Goal: Task Accomplishment & Management: Manage account settings

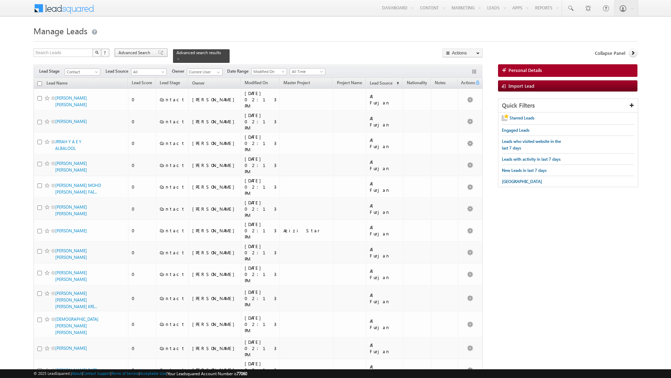
click at [152, 53] on span "Advanced Search" at bounding box center [136, 53] width 34 height 6
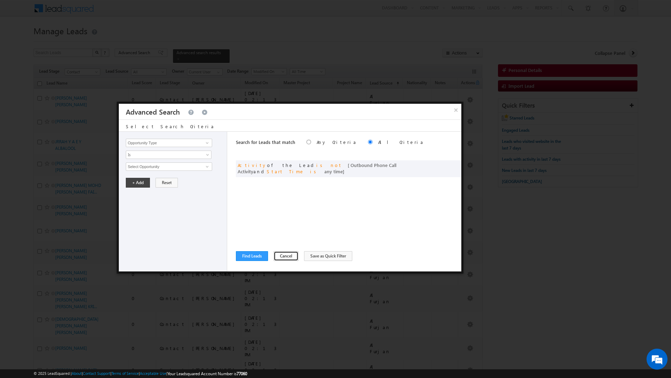
click at [275, 254] on button "Cancel" at bounding box center [286, 256] width 25 height 10
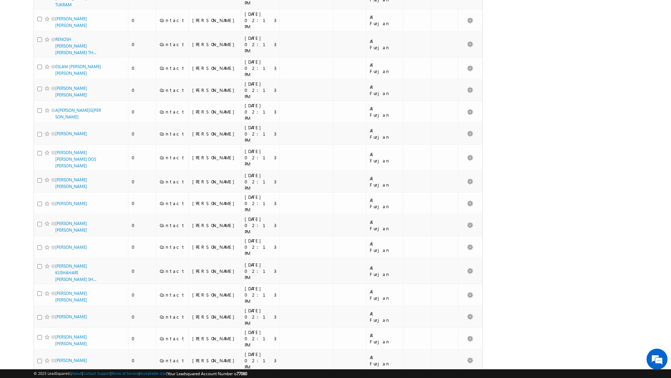
scroll to position [1719, 0]
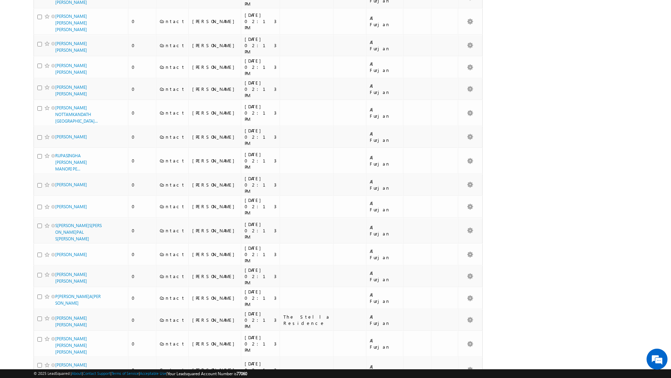
scroll to position [3653, 0]
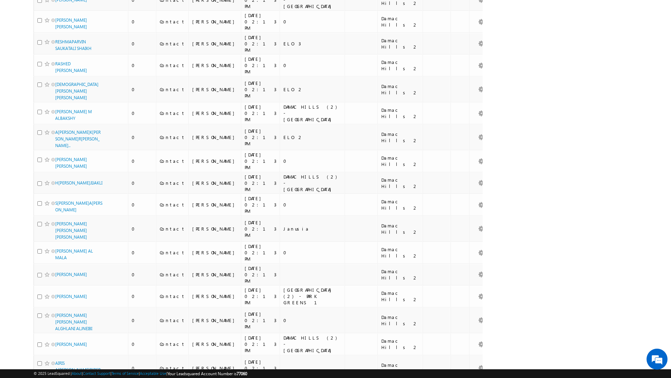
scroll to position [3656, 0]
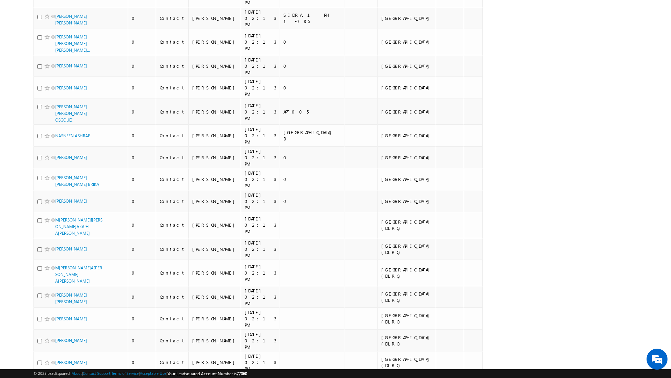
scroll to position [3975, 0]
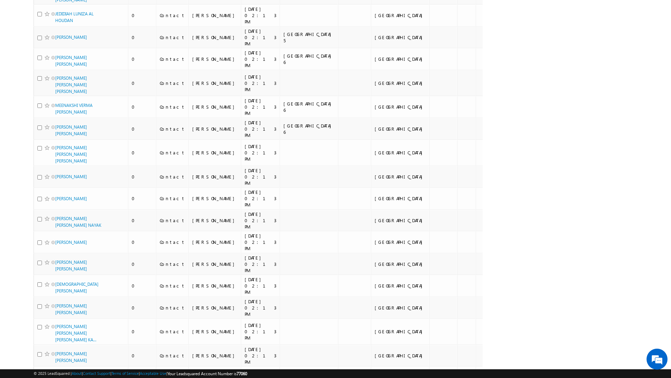
scroll to position [3850, 0]
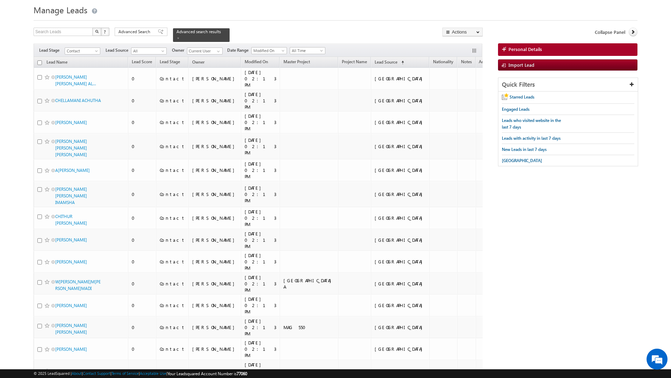
scroll to position [0, 0]
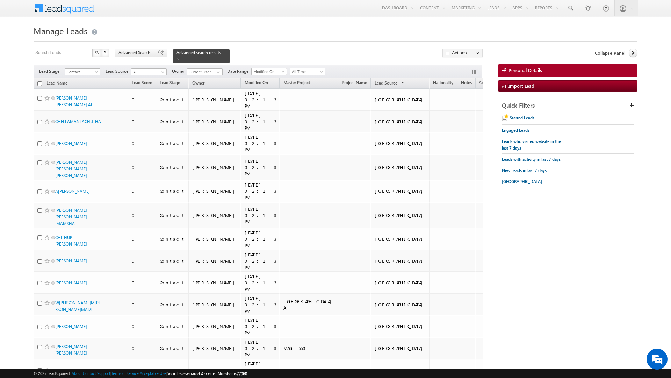
click at [147, 53] on span "Advanced Search" at bounding box center [136, 53] width 34 height 6
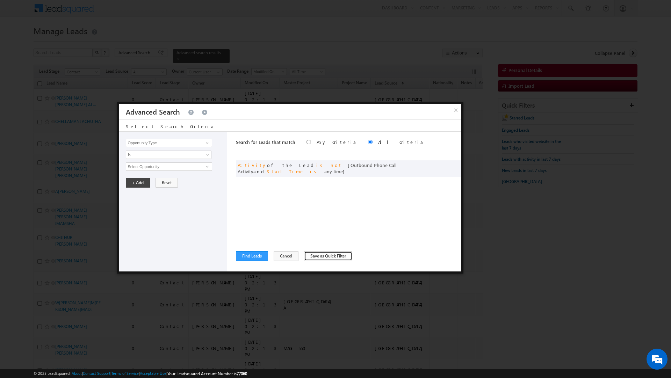
click at [316, 255] on button "Save as Quick Filter" at bounding box center [328, 256] width 48 height 10
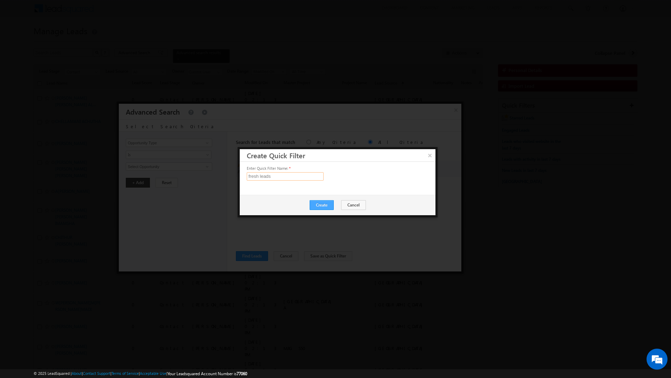
type input "fresh leads"
click at [324, 203] on button "Create" at bounding box center [322, 205] width 24 height 10
click at [339, 201] on button "Close" at bounding box center [339, 206] width 22 height 10
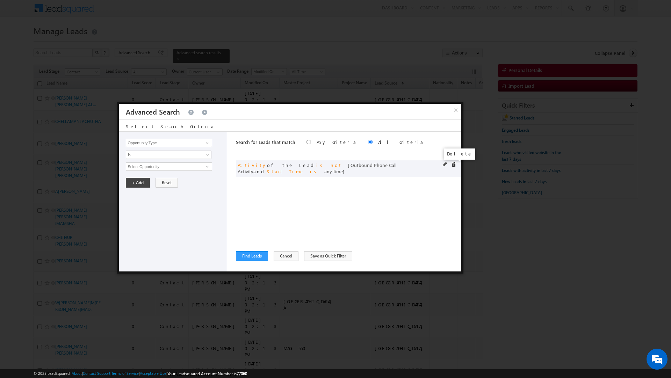
click at [453, 164] on span at bounding box center [453, 164] width 5 height 5
click at [281, 253] on button "Cancel" at bounding box center [286, 256] width 25 height 10
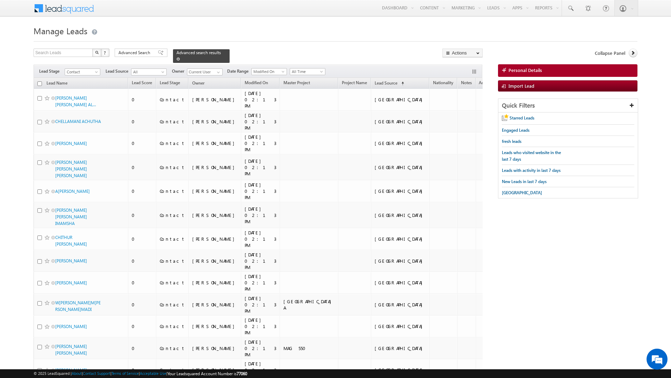
click at [177, 58] on span at bounding box center [178, 58] width 3 height 3
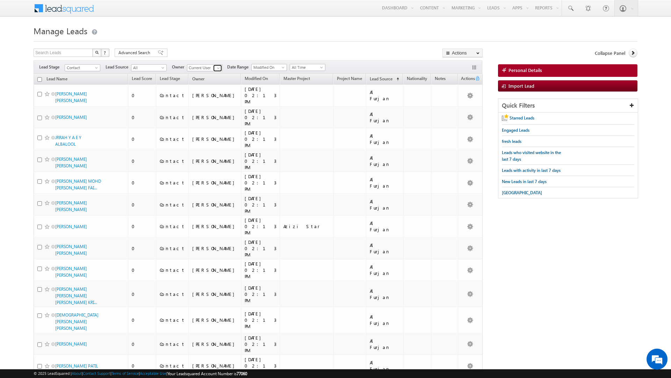
click at [217, 69] on span at bounding box center [219, 68] width 6 height 6
click at [214, 110] on span "[EMAIL_ADDRESS][PERSON_NAME][DOMAIN_NAME]" at bounding box center [221, 110] width 63 height 5
type input "[PERSON_NAME]"
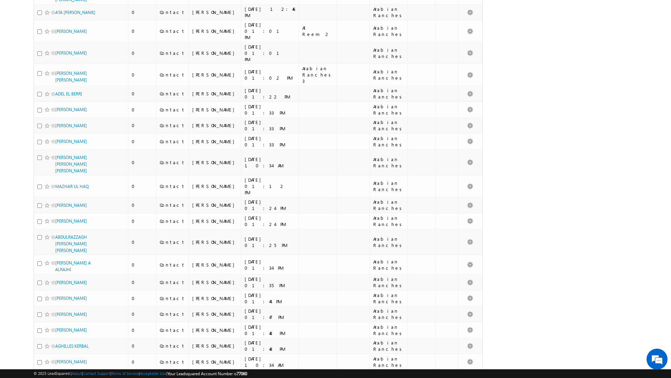
scroll to position [0, 0]
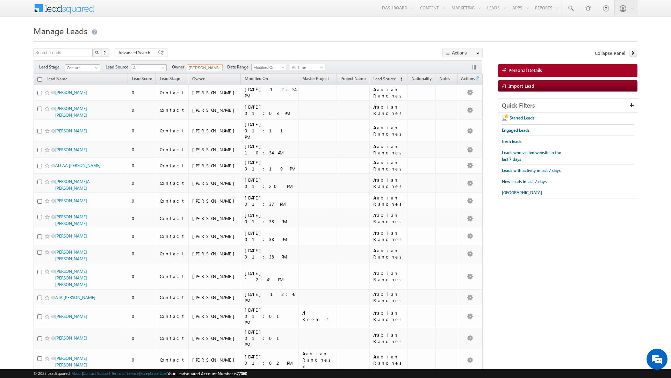
click at [40, 80] on input "checkbox" at bounding box center [39, 79] width 5 height 5
checkbox input "true"
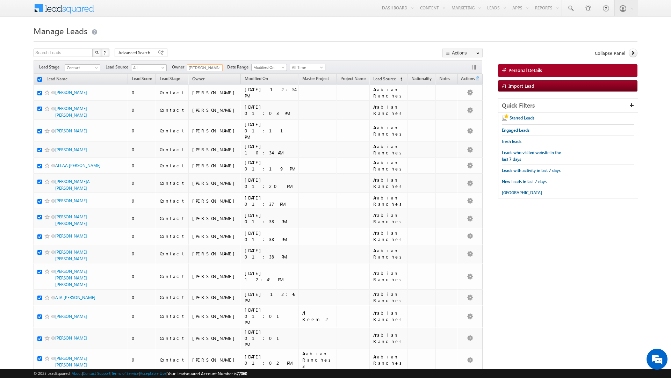
checkbox input "true"
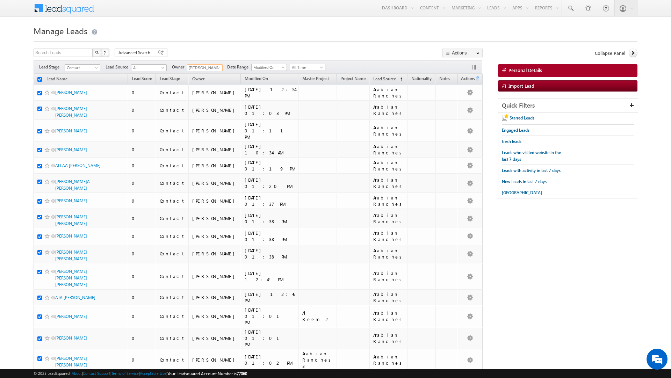
checkbox input "true"
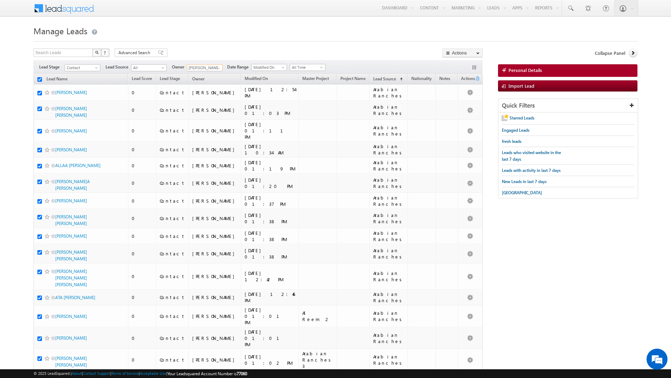
checkbox input "true"
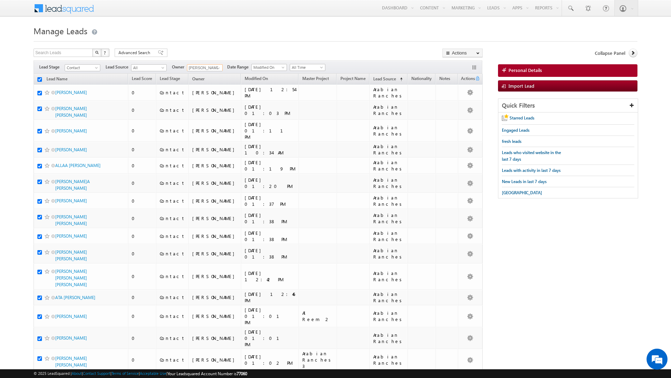
checkbox input "true"
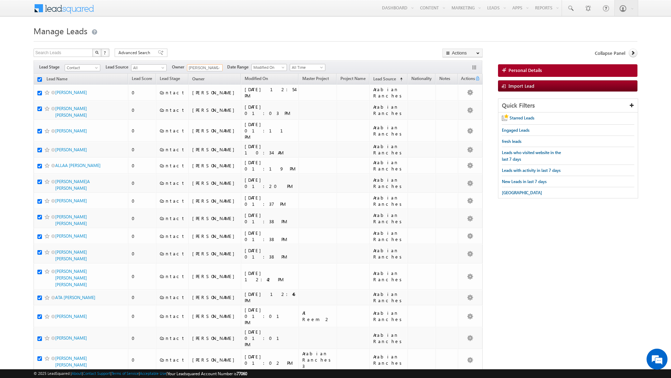
checkbox input "true"
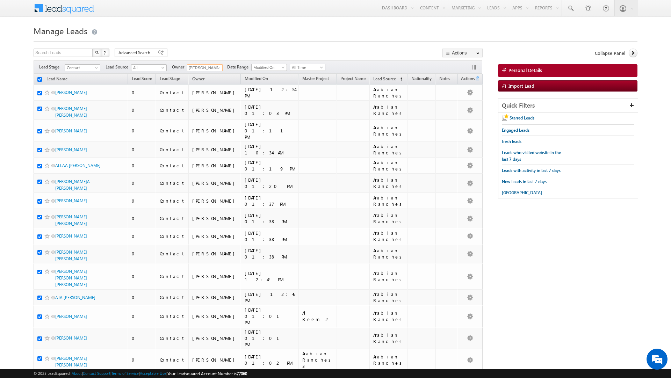
checkbox input "true"
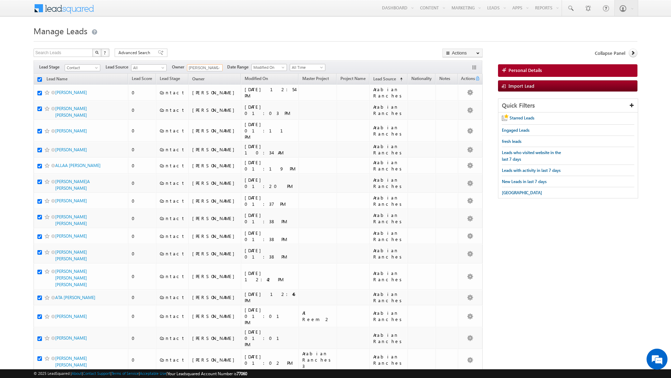
checkbox input "true"
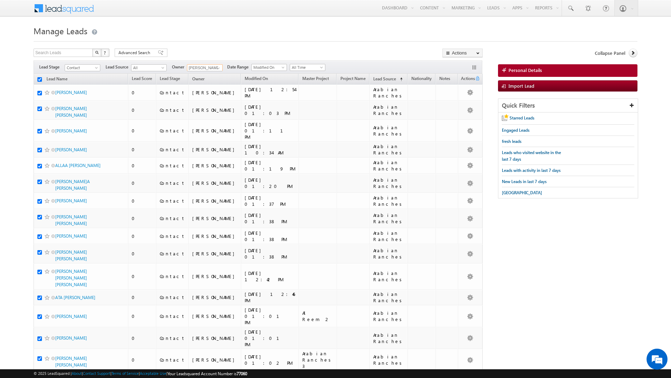
checkbox input "true"
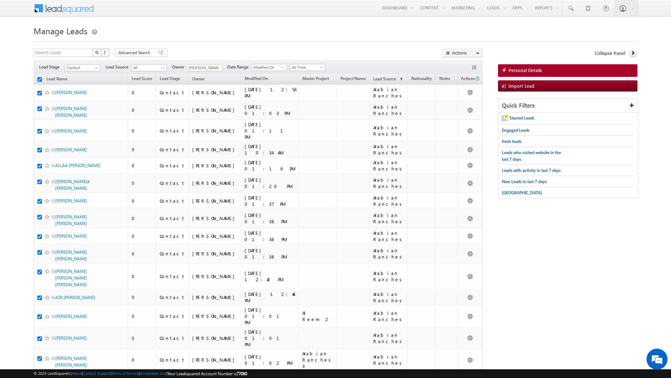
checkbox input "true"
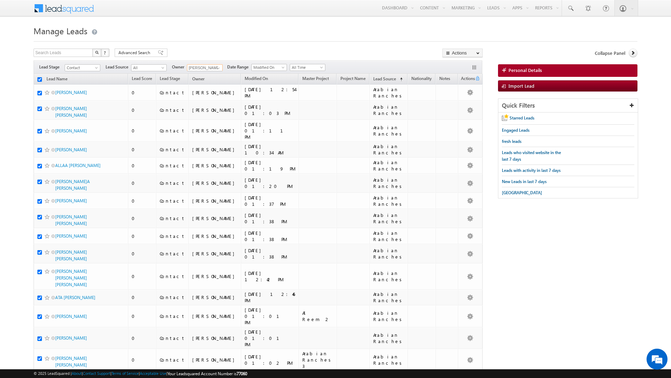
checkbox input "true"
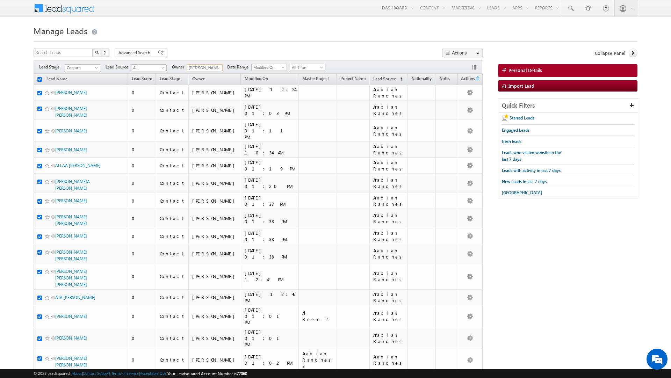
checkbox input "true"
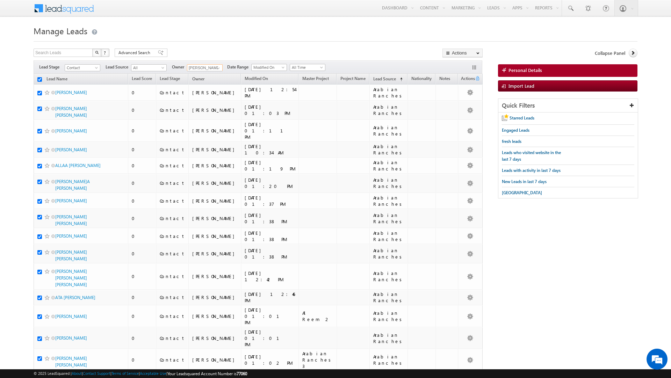
checkbox input "true"
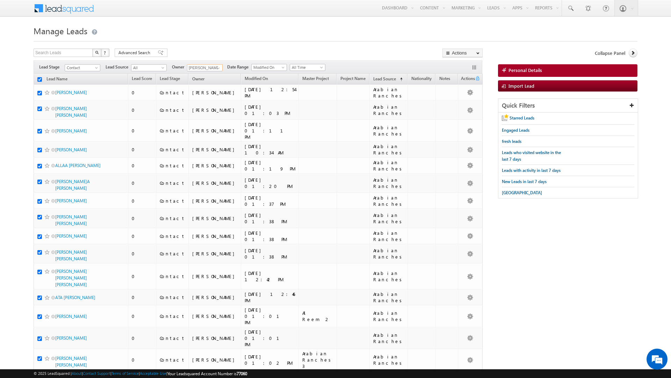
checkbox input "true"
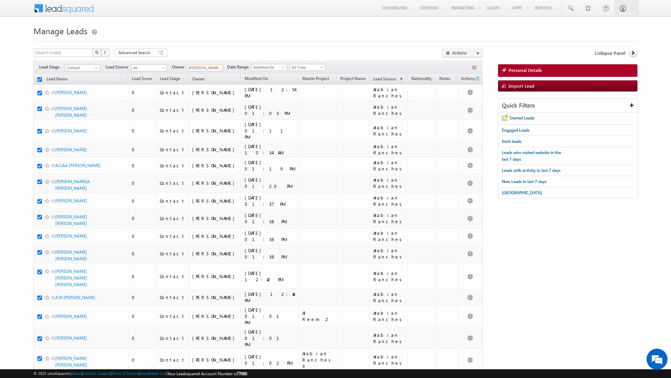
checkbox input "true"
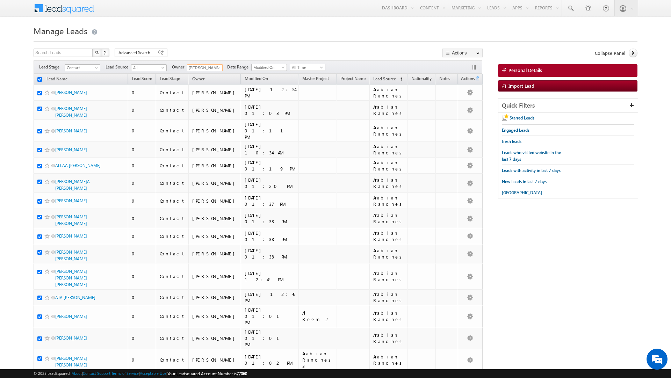
checkbox input "true"
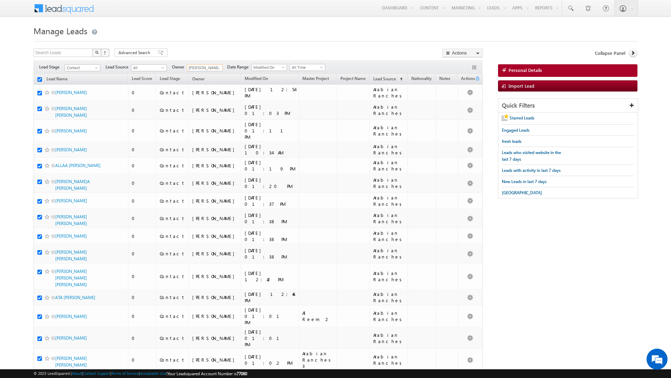
checkbox input "true"
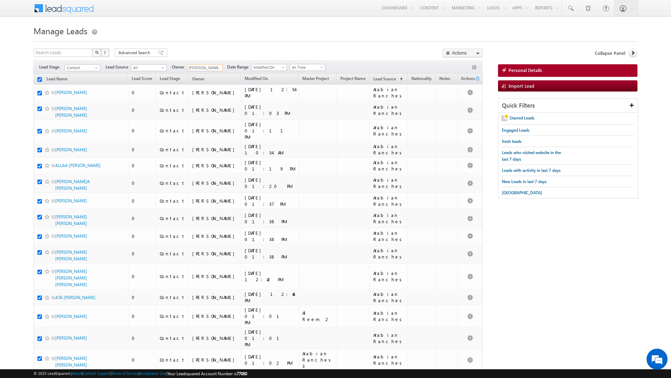
checkbox input "true"
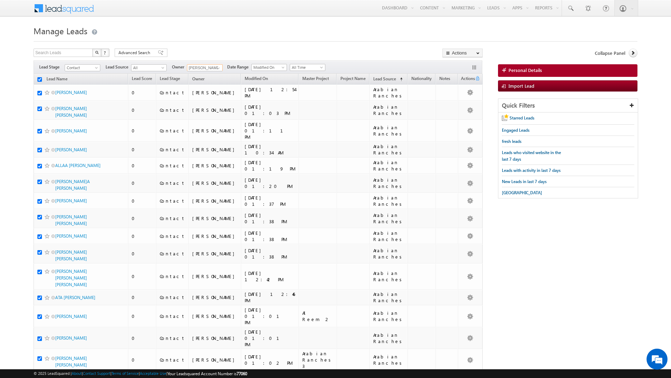
checkbox input "true"
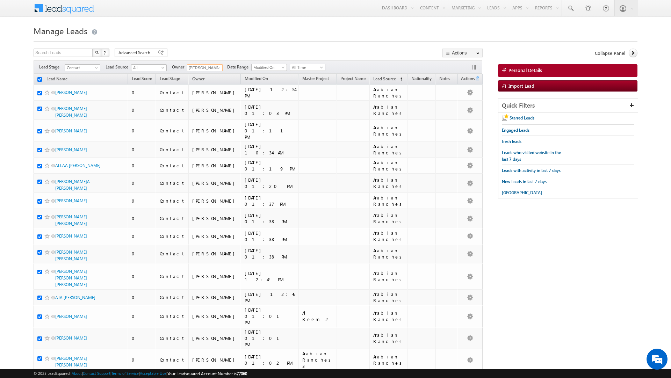
checkbox input "true"
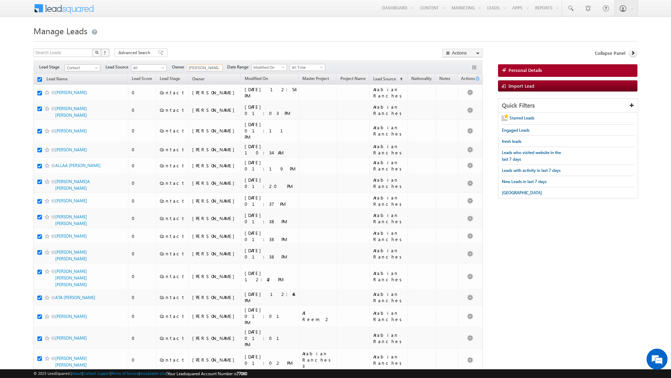
checkbox input "true"
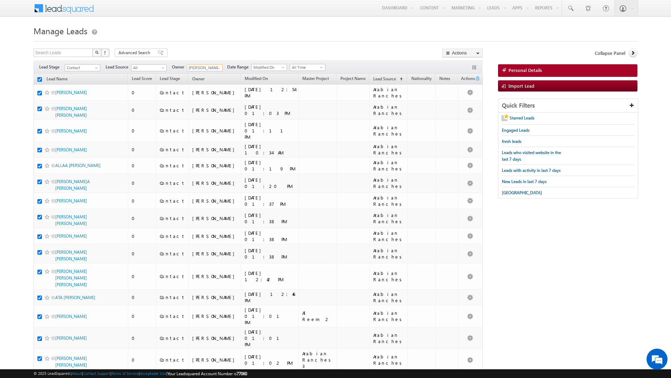
checkbox input "true"
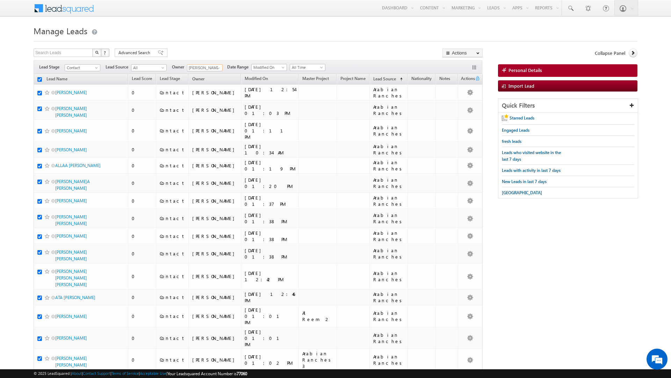
checkbox input "true"
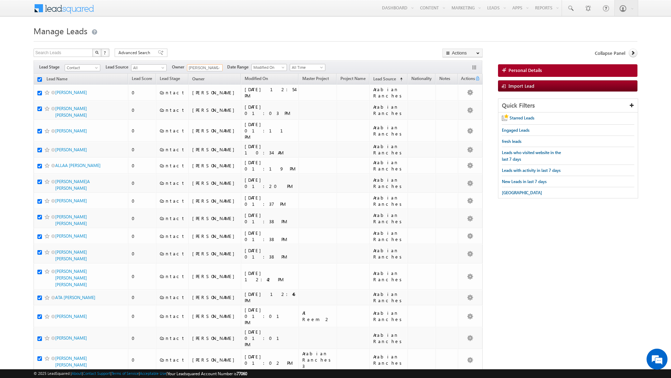
checkbox input "true"
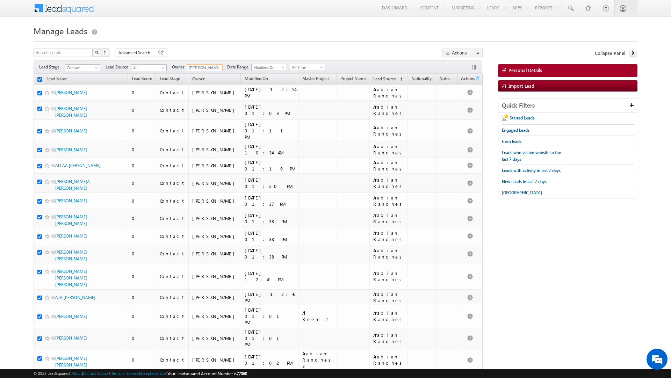
checkbox input "true"
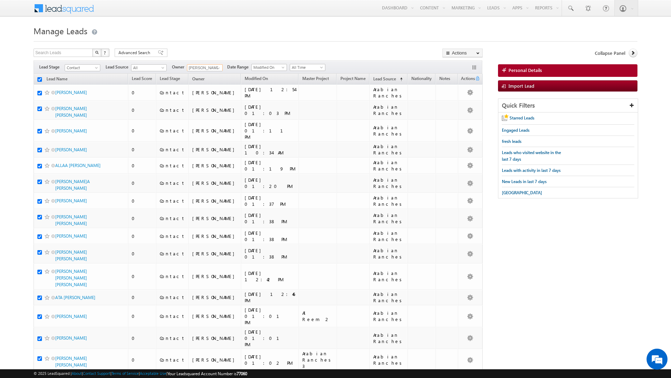
checkbox input "true"
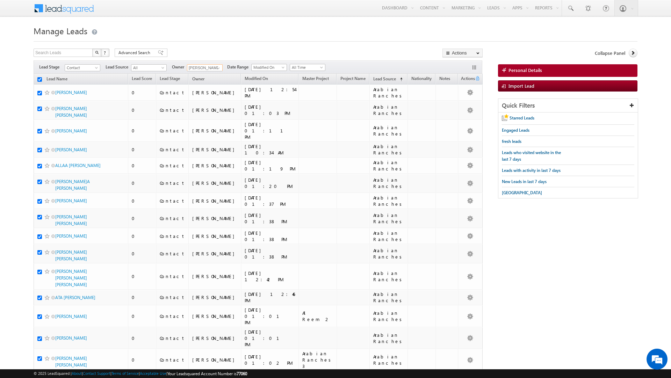
checkbox input "true"
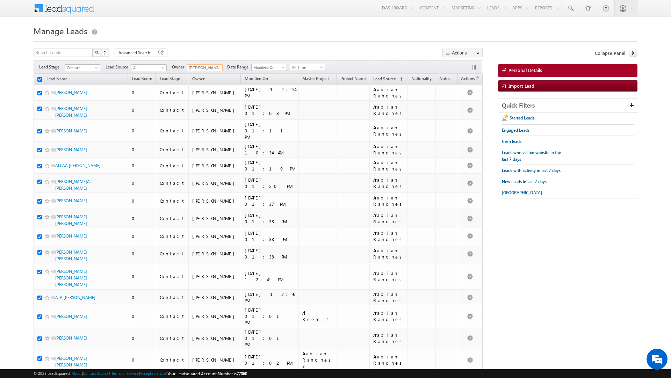
checkbox input "true"
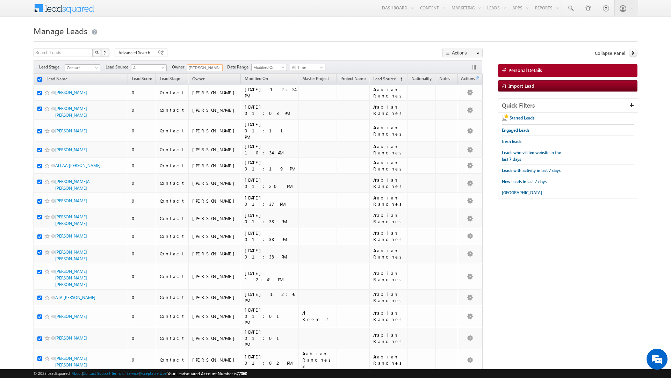
checkbox input "true"
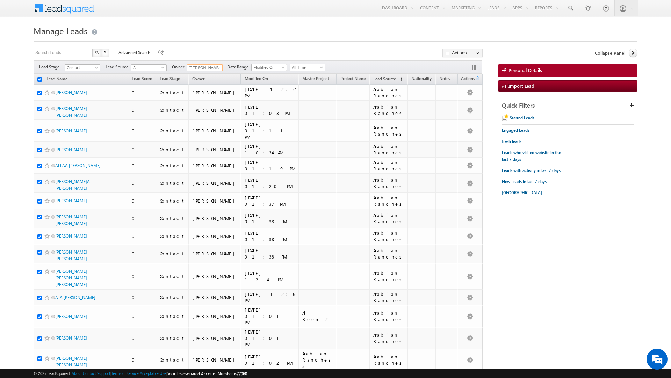
checkbox input "true"
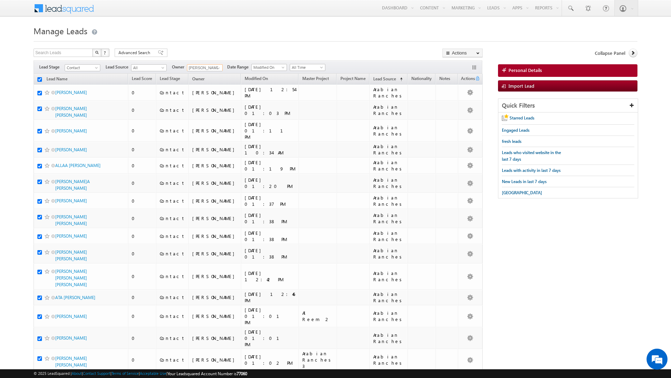
checkbox input "true"
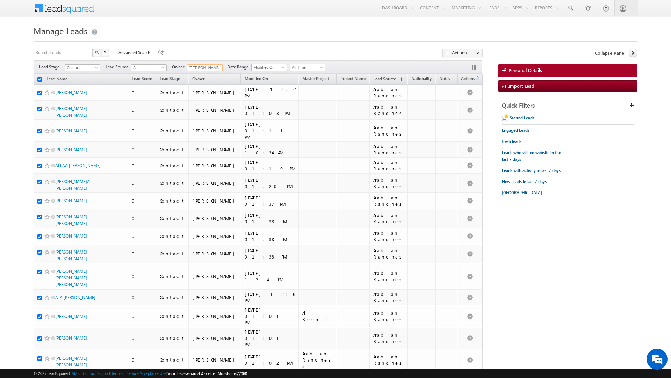
checkbox input "true"
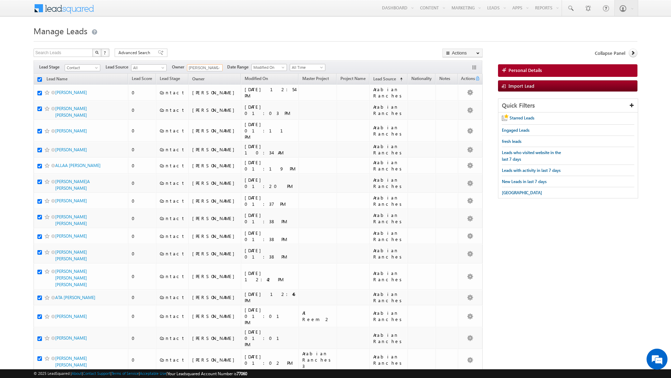
checkbox input "true"
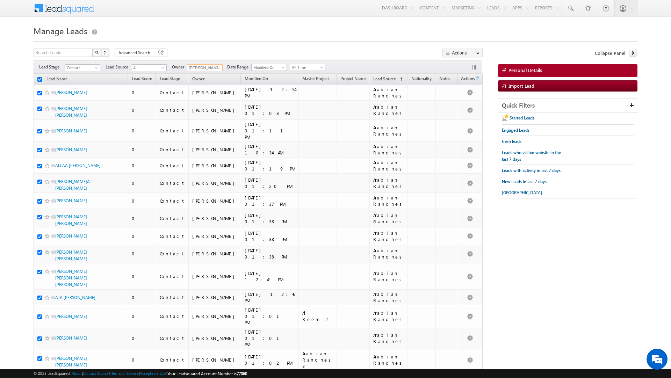
checkbox input "true"
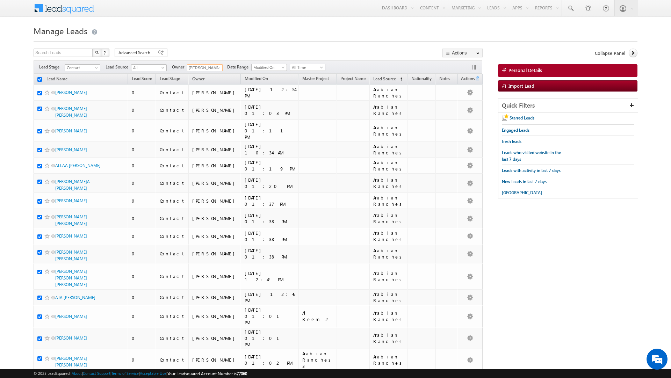
checkbox input "true"
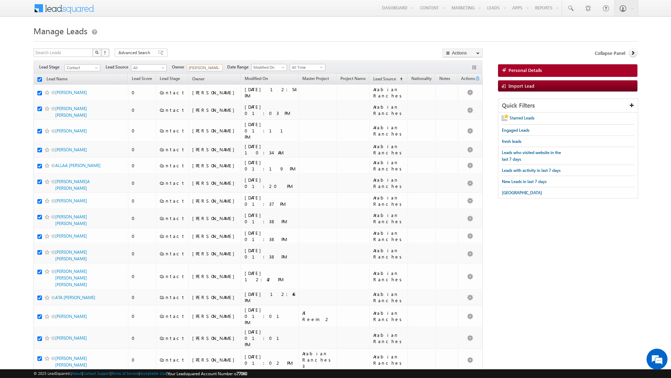
checkbox input "true"
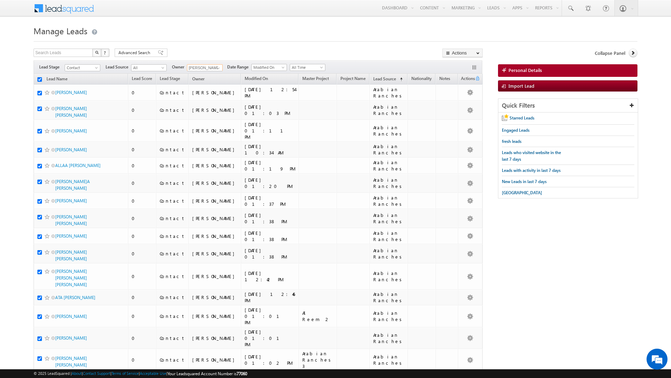
checkbox input "true"
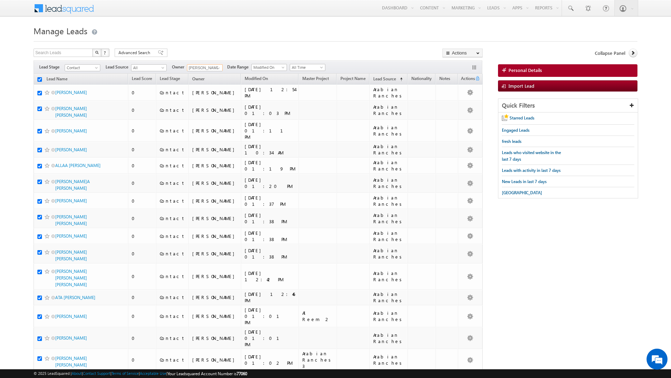
checkbox input "true"
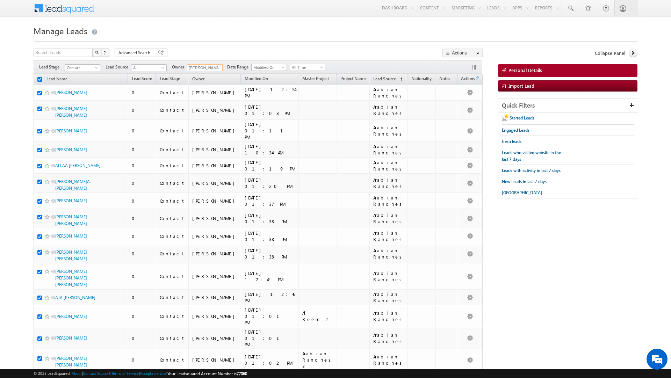
checkbox input "true"
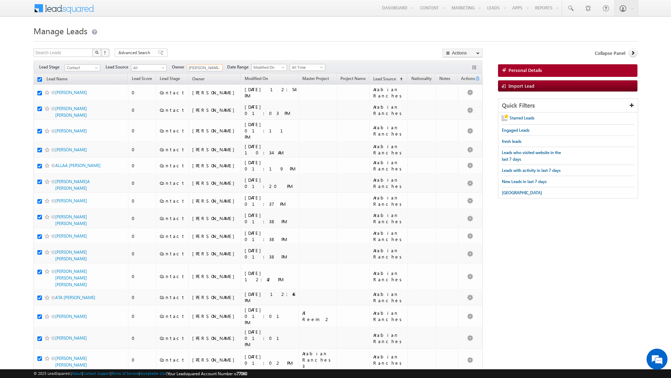
checkbox input "true"
click at [145, 52] on span "Advanced Search" at bounding box center [136, 53] width 34 height 6
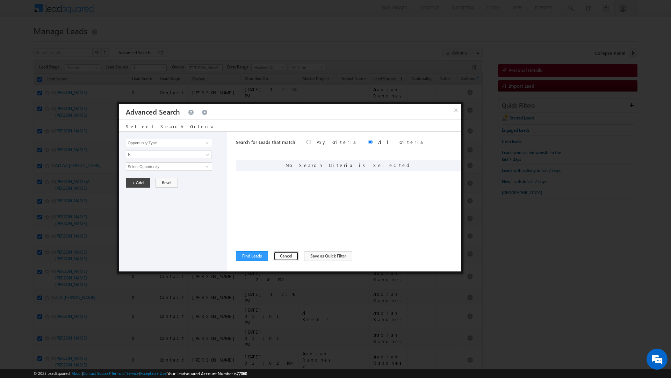
click at [282, 251] on button "Cancel" at bounding box center [286, 256] width 25 height 10
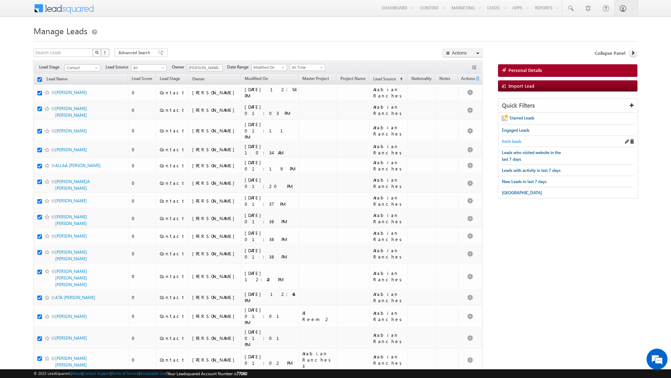
click at [510, 142] on span "fresh leads" at bounding box center [512, 141] width 20 height 5
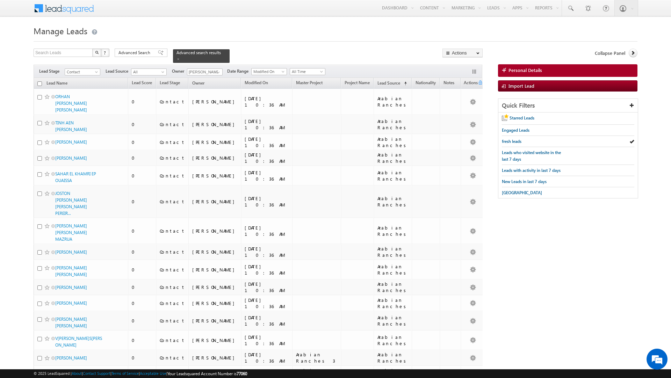
click at [39, 85] on input "checkbox" at bounding box center [39, 83] width 5 height 5
click at [218, 73] on span at bounding box center [219, 73] width 6 height 6
click at [143, 52] on span "Advanced Search" at bounding box center [136, 53] width 34 height 6
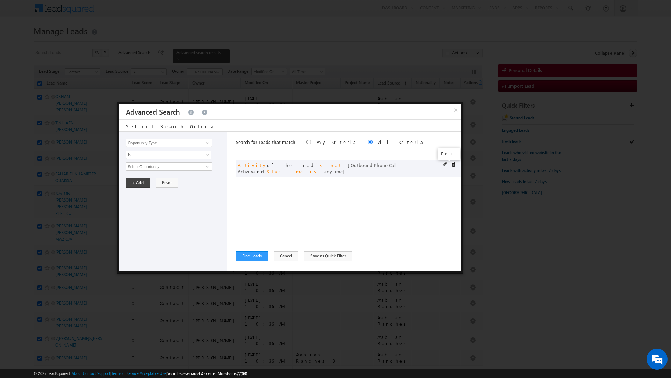
click at [445, 164] on span at bounding box center [445, 164] width 5 height 5
click at [281, 257] on button "Cancel" at bounding box center [286, 256] width 25 height 10
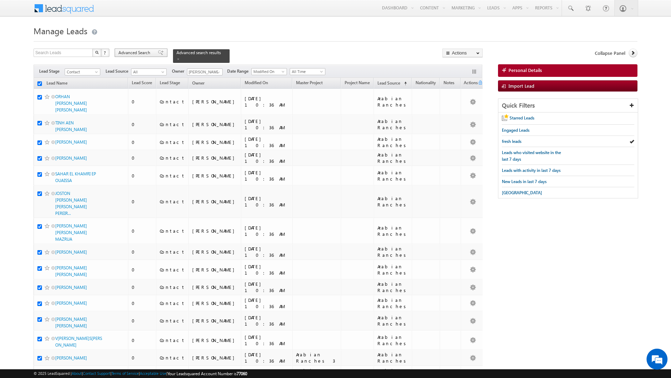
click at [141, 53] on span "Advanced Search" at bounding box center [136, 53] width 34 height 6
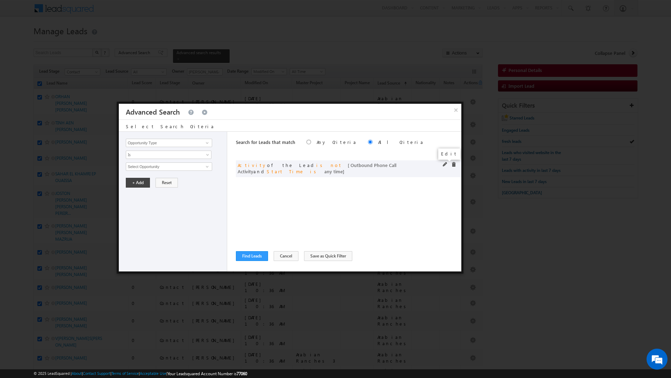
click at [447, 164] on span at bounding box center [445, 164] width 5 height 5
click at [156, 157] on span "Is Not" at bounding box center [164, 155] width 76 height 6
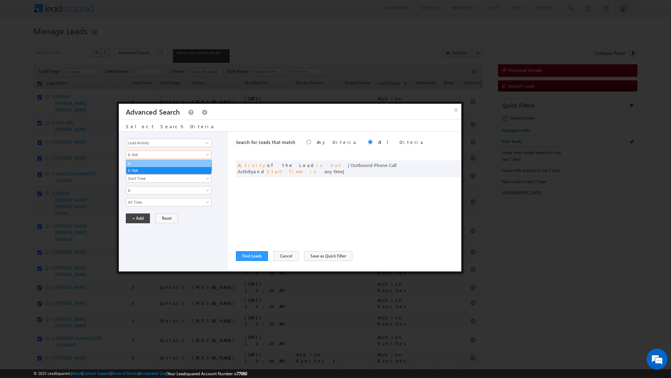
click at [142, 163] on link "Is" at bounding box center [168, 163] width 85 height 6
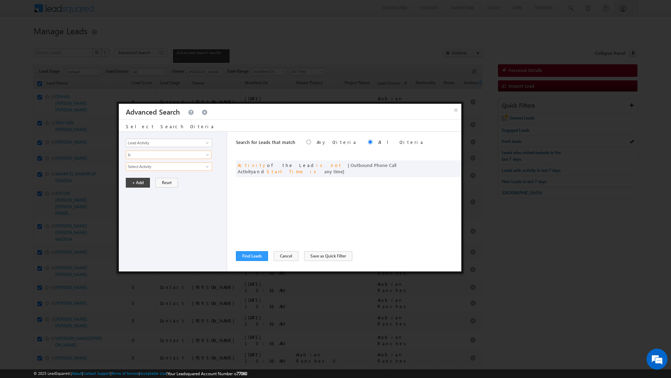
click at [137, 167] on input "Select Activity" at bounding box center [169, 167] width 86 height 8
click at [144, 183] on link "Outbound Phone Call Activity" at bounding box center [169, 182] width 86 height 8
click at [143, 180] on span at bounding box center [164, 178] width 76 height 6
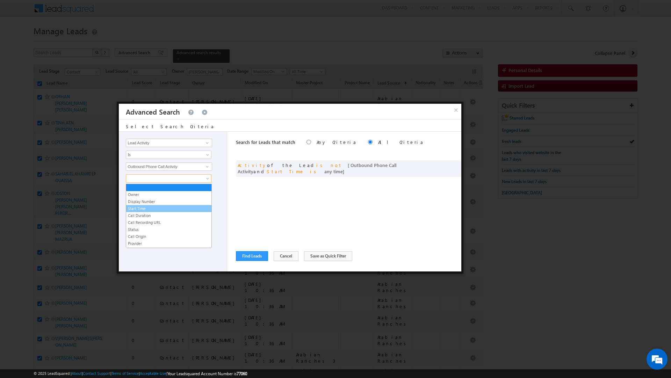
click at [147, 209] on link "Start Time" at bounding box center [168, 209] width 85 height 6
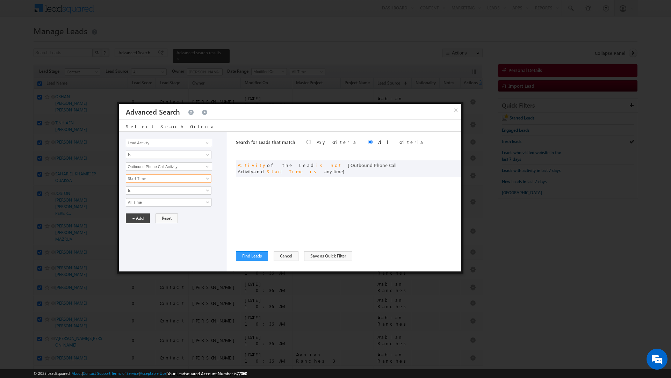
click at [144, 207] on link "All Time" at bounding box center [169, 202] width 86 height 8
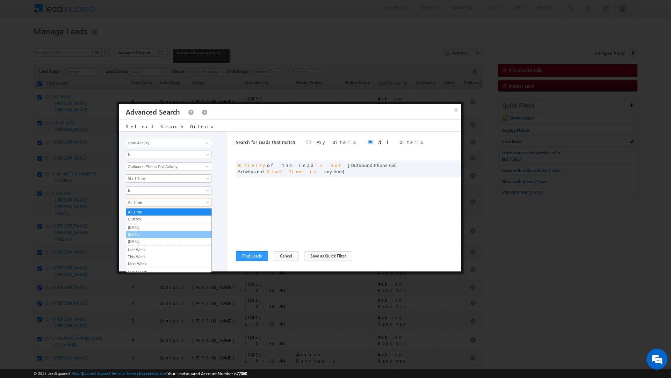
click at [137, 236] on link "[DATE]" at bounding box center [168, 234] width 85 height 6
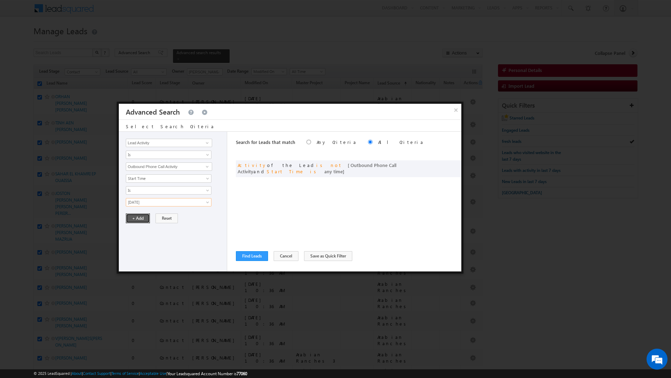
click at [136, 222] on button "+ Add" at bounding box center [138, 219] width 24 height 10
click at [250, 255] on button "Find Leads" at bounding box center [252, 256] width 32 height 10
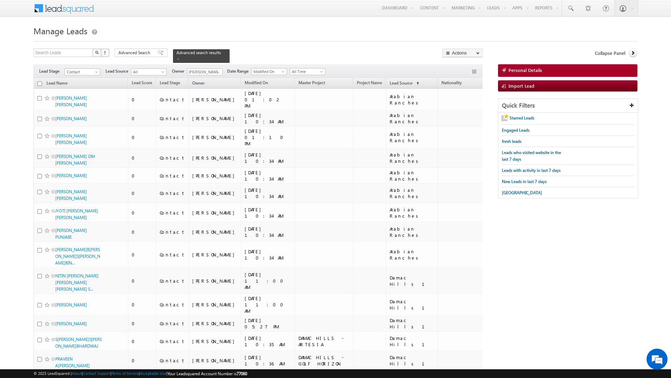
click at [39, 83] on input "checkbox" at bounding box center [39, 83] width 5 height 5
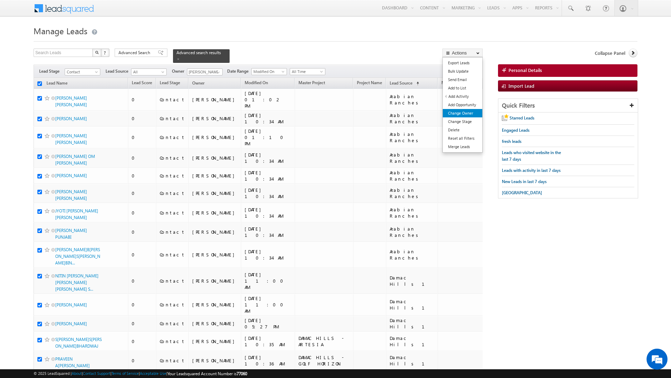
click at [463, 113] on link "Change Owner" at bounding box center [463, 113] width 40 height 8
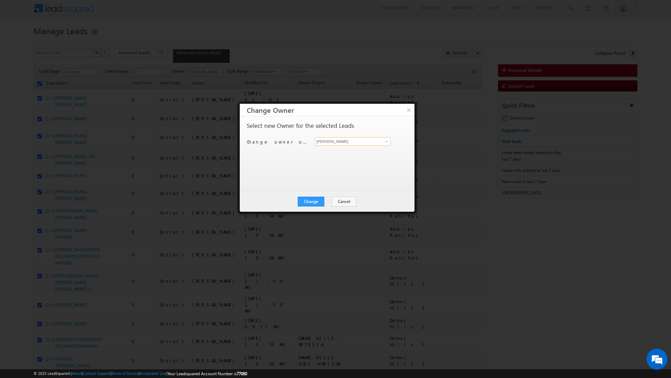
click at [348, 141] on input "[PERSON_NAME]" at bounding box center [353, 141] width 76 height 8
click at [341, 150] on link "[PERSON_NAME] [PERSON_NAME][EMAIL_ADDRESS][DOMAIN_NAME]" at bounding box center [353, 152] width 76 height 13
click at [311, 200] on button "Change" at bounding box center [311, 202] width 27 height 10
click at [333, 204] on button "Close" at bounding box center [328, 202] width 22 height 10
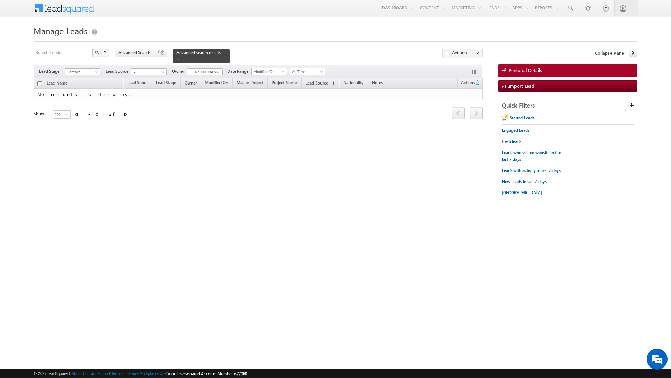
click at [145, 54] on span "Advanced Search" at bounding box center [136, 53] width 34 height 6
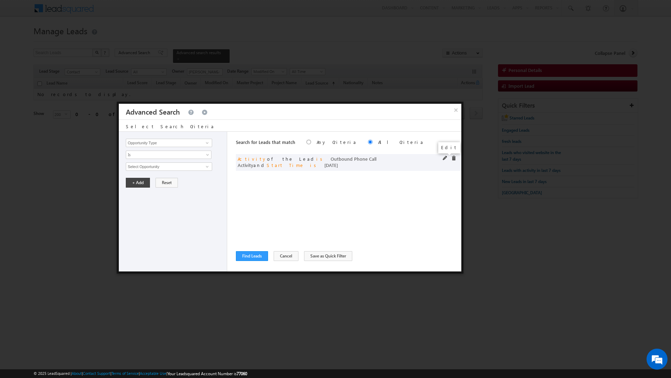
click at [445, 158] on span at bounding box center [445, 158] width 5 height 5
click at [148, 204] on span "[DATE]" at bounding box center [164, 202] width 76 height 6
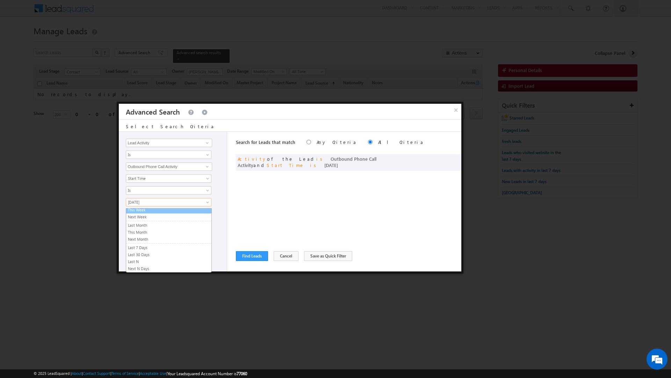
scroll to position [50, 0]
click at [141, 230] on link "This Month" at bounding box center [168, 232] width 85 height 6
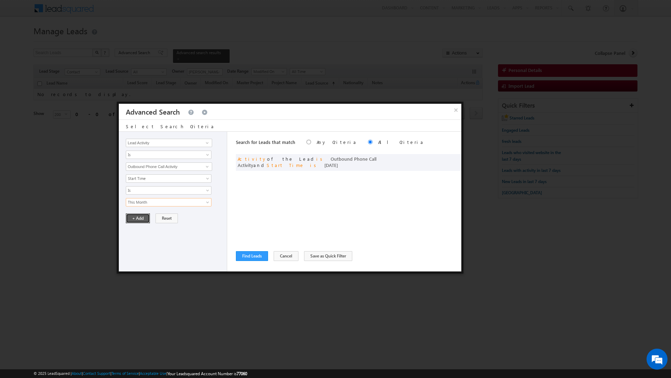
click at [135, 217] on button "+ Add" at bounding box center [138, 219] width 24 height 10
click at [254, 254] on button "Find Leads" at bounding box center [252, 256] width 32 height 10
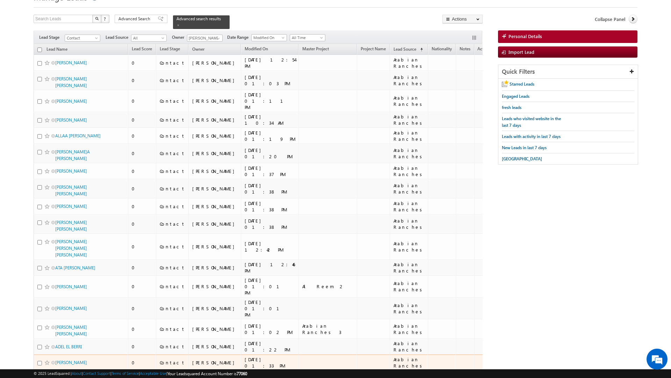
scroll to position [0, 0]
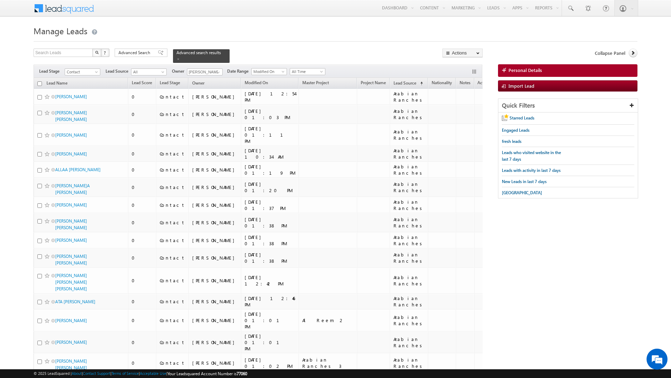
click at [40, 83] on input "checkbox" at bounding box center [39, 83] width 5 height 5
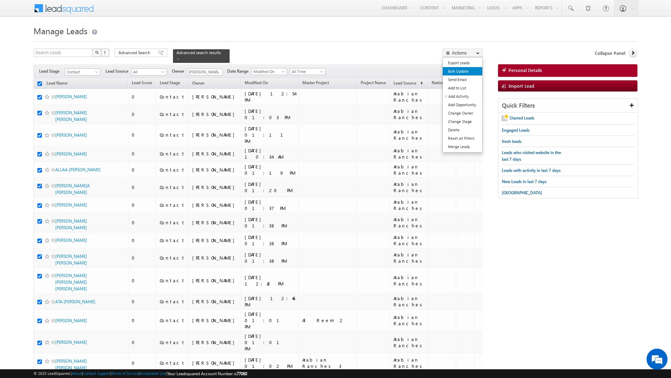
click at [454, 72] on link "Bulk Update" at bounding box center [463, 71] width 40 height 8
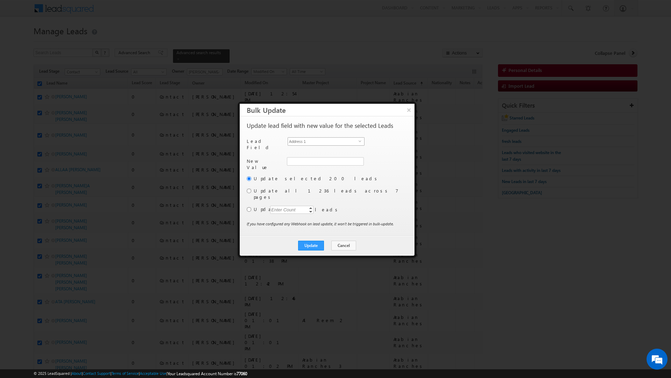
click at [327, 139] on span "Address 1" at bounding box center [323, 142] width 71 height 8
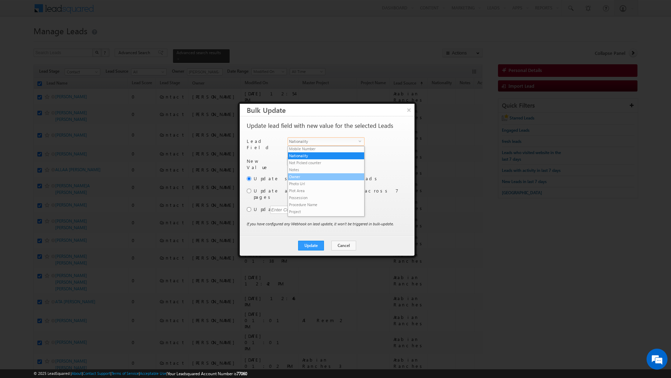
click at [303, 173] on li "Owner" at bounding box center [326, 176] width 76 height 7
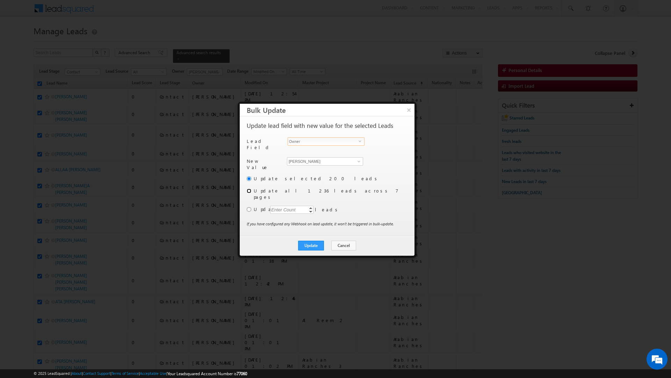
click at [250, 189] on input "radio" at bounding box center [249, 191] width 5 height 5
click at [314, 157] on input "[PERSON_NAME]" at bounding box center [325, 161] width 76 height 8
click at [311, 169] on link "[PERSON_NAME] [PERSON_NAME][EMAIL_ADDRESS][DOMAIN_NAME]" at bounding box center [325, 172] width 76 height 13
click at [281, 236] on div "Update Cancel Close" at bounding box center [327, 246] width 175 height 20
click at [311, 241] on button "Update" at bounding box center [311, 246] width 26 height 10
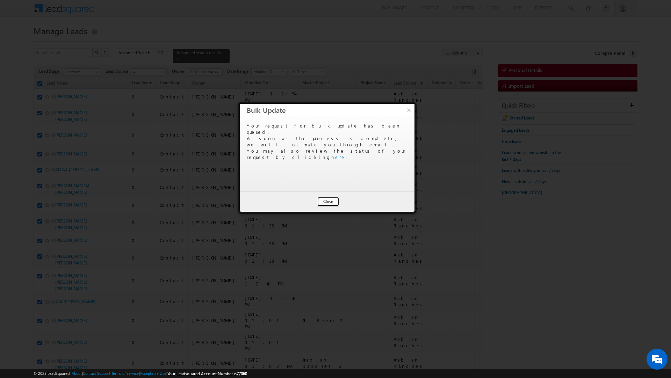
click at [330, 201] on button "Close" at bounding box center [328, 202] width 22 height 10
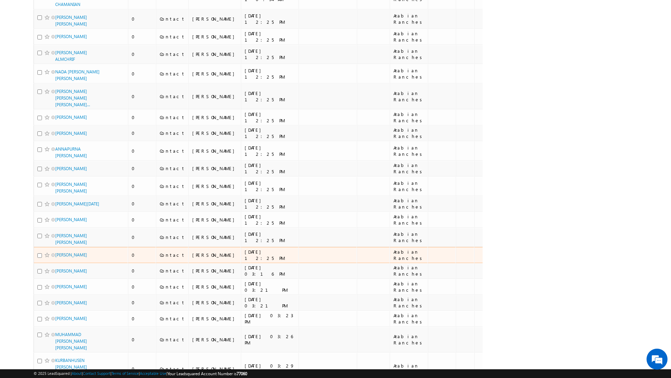
scroll to position [3478, 0]
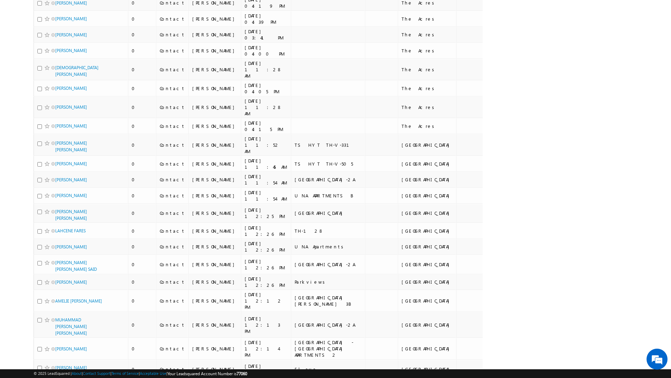
scroll to position [0, 0]
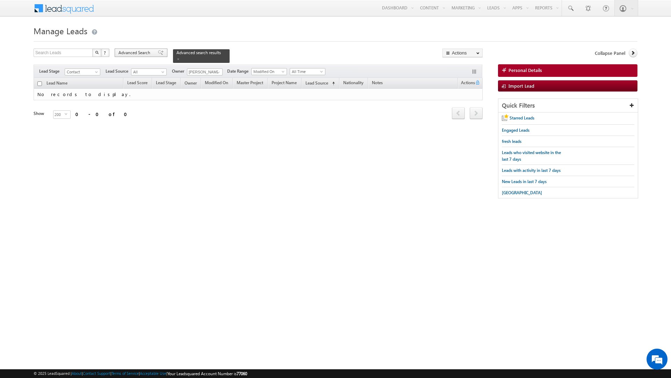
click at [145, 50] on span "Advanced Search" at bounding box center [136, 53] width 34 height 6
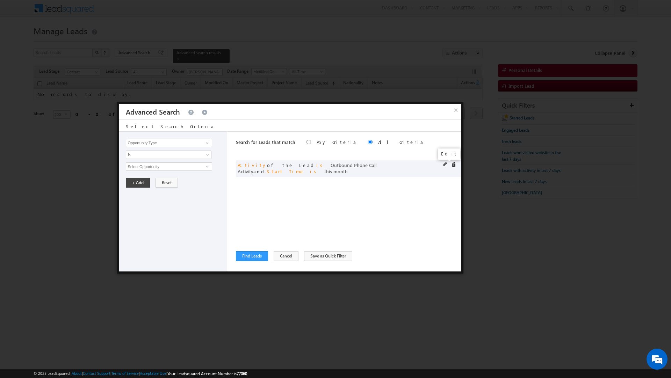
click at [446, 165] on span at bounding box center [445, 164] width 5 height 5
click at [173, 203] on span "This Month" at bounding box center [164, 202] width 76 height 6
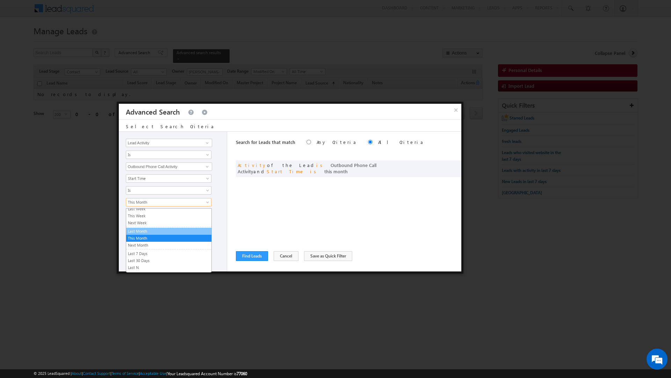
click at [158, 234] on link "Last Month" at bounding box center [168, 231] width 85 height 6
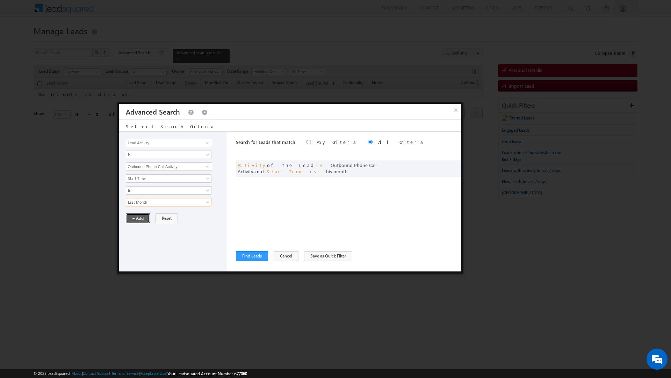
click at [137, 223] on button "+ Add" at bounding box center [138, 219] width 24 height 10
click at [255, 256] on button "Find Leads" at bounding box center [252, 256] width 32 height 10
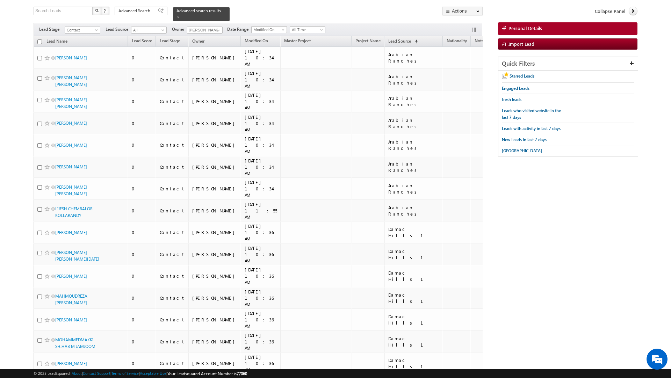
scroll to position [0, 0]
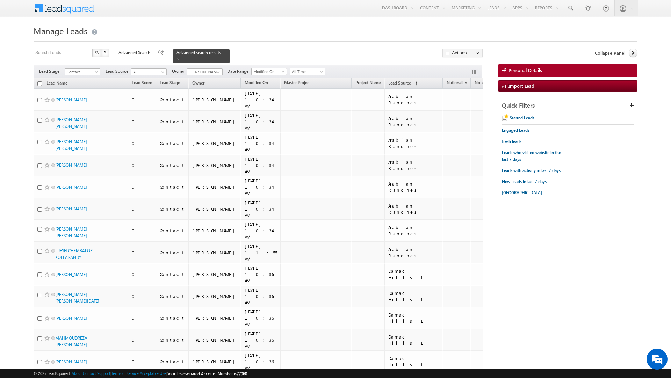
click at [39, 84] on input "checkbox" at bounding box center [39, 83] width 5 height 5
checkbox input "true"
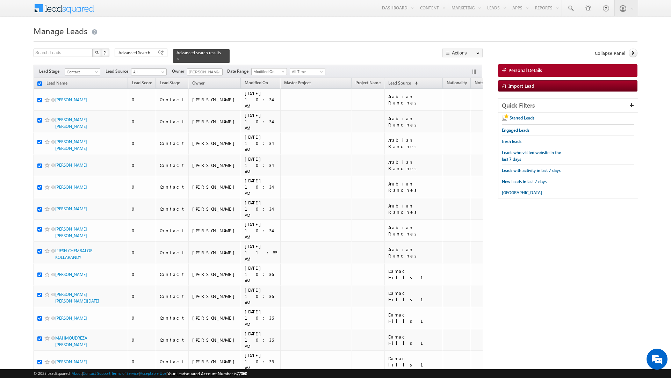
checkbox input "true"
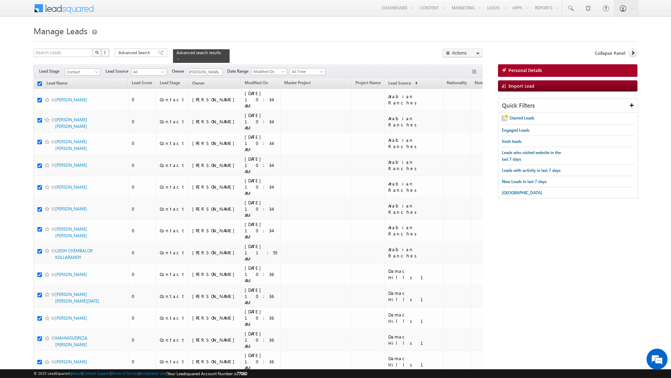
checkbox input "true"
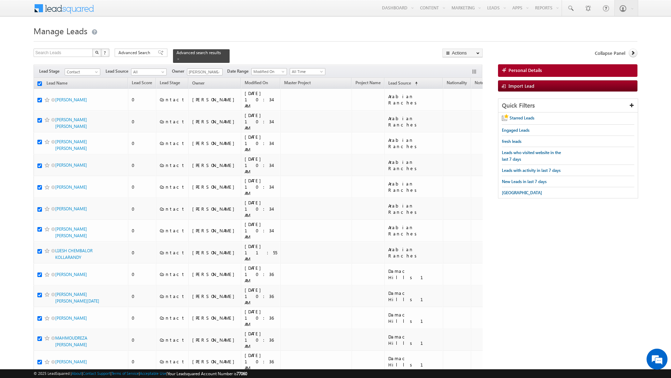
checkbox input "true"
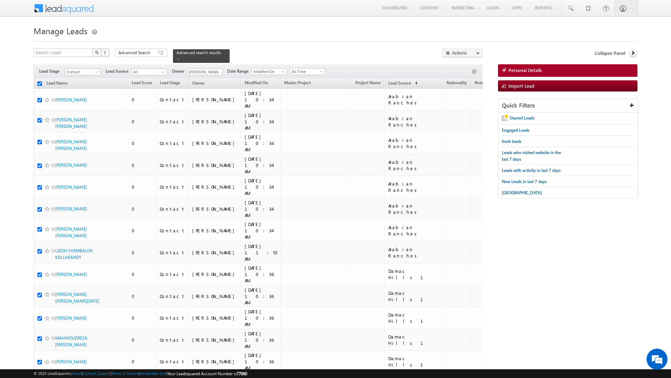
checkbox input "true"
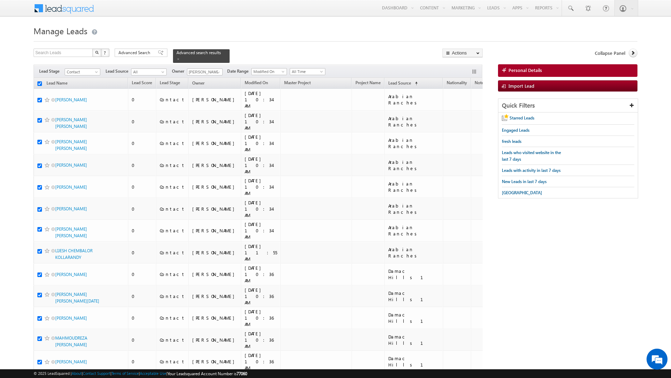
checkbox input "true"
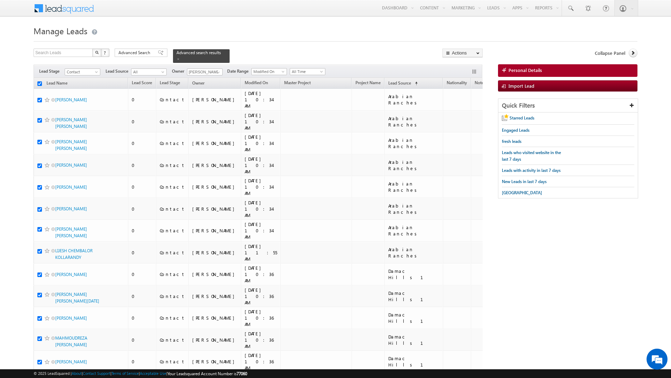
checkbox input "true"
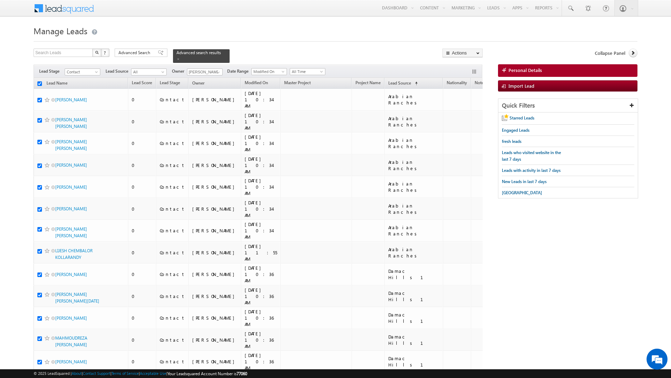
checkbox input "true"
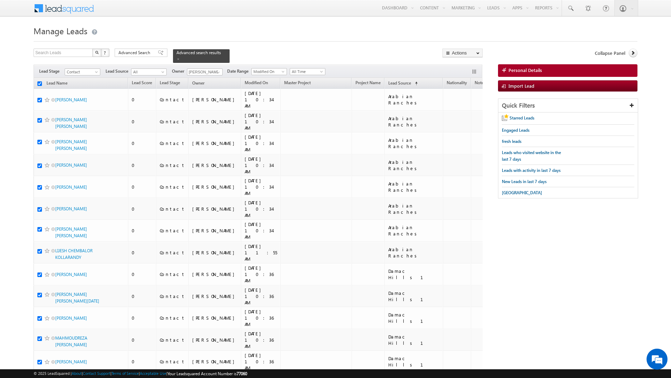
checkbox input "true"
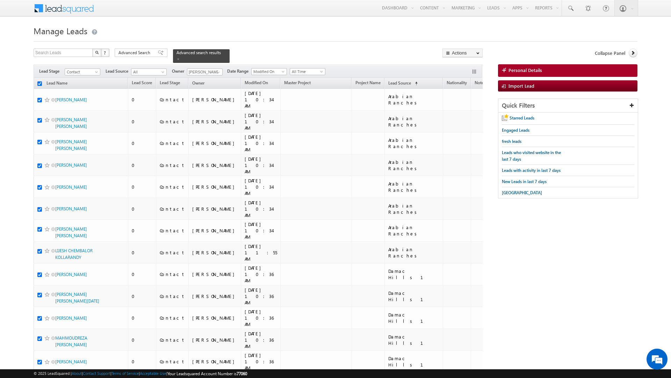
checkbox input "true"
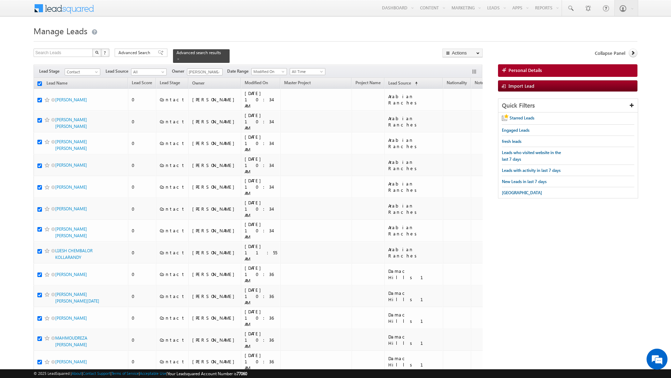
checkbox input "true"
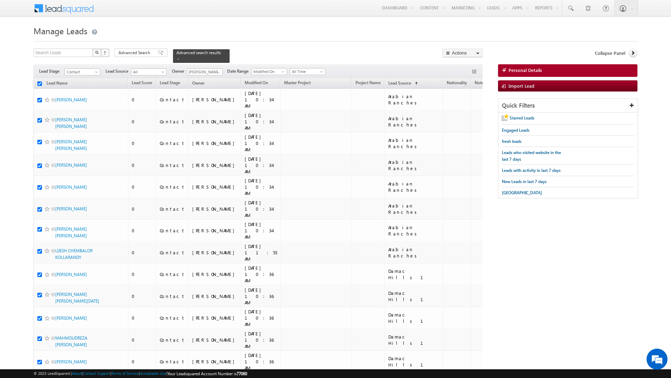
checkbox input "true"
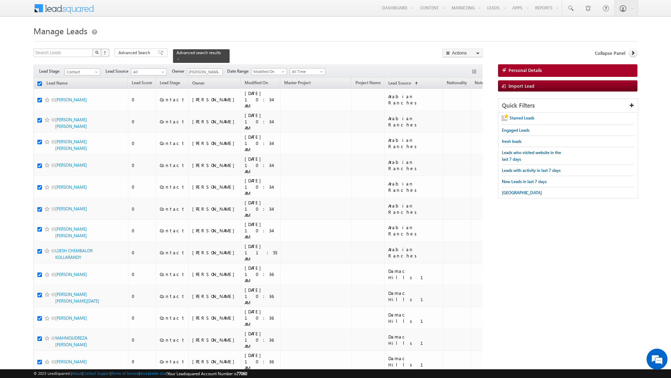
checkbox input "true"
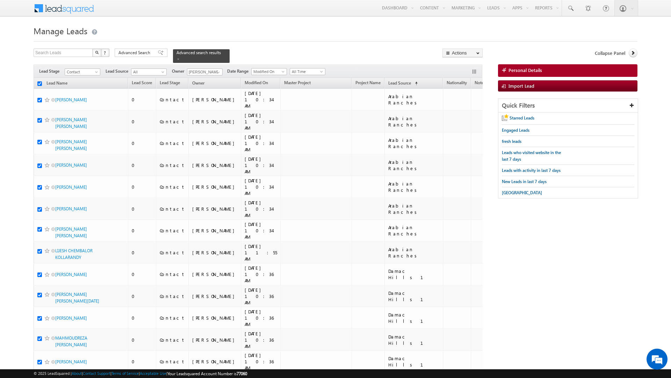
checkbox input "true"
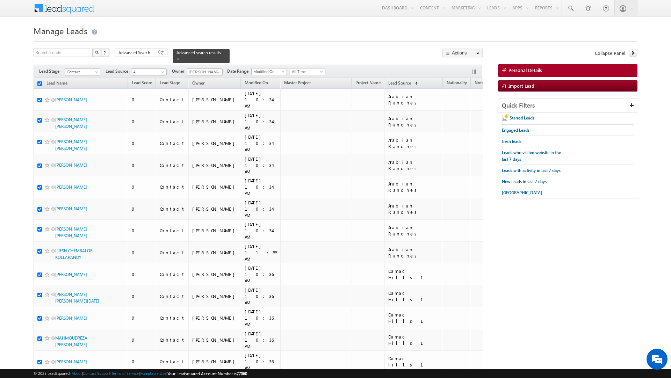
checkbox input "true"
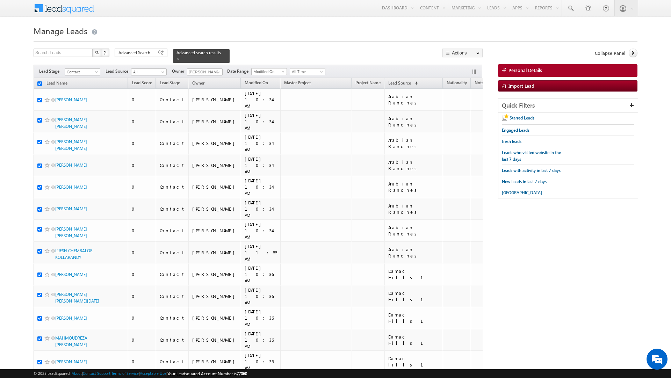
checkbox input "true"
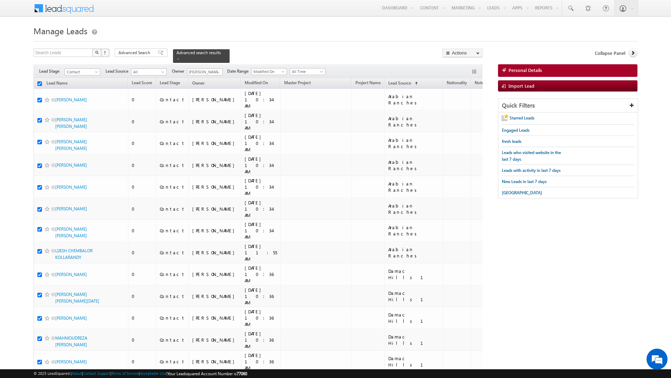
checkbox input "true"
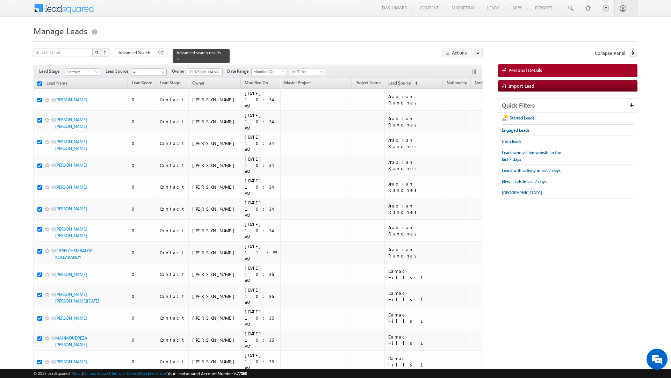
checkbox input "true"
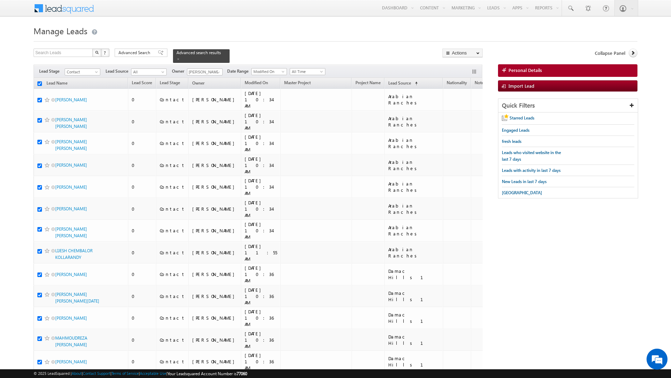
checkbox input "true"
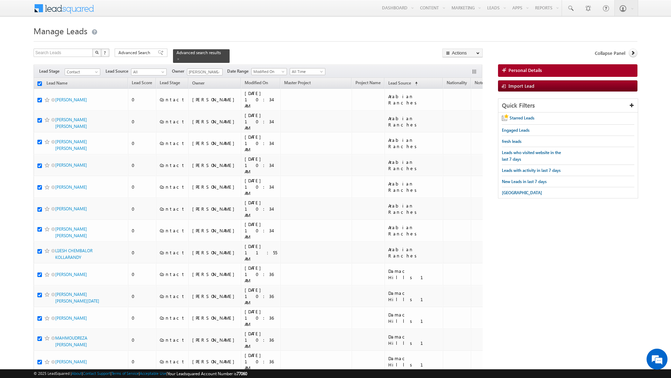
checkbox input "true"
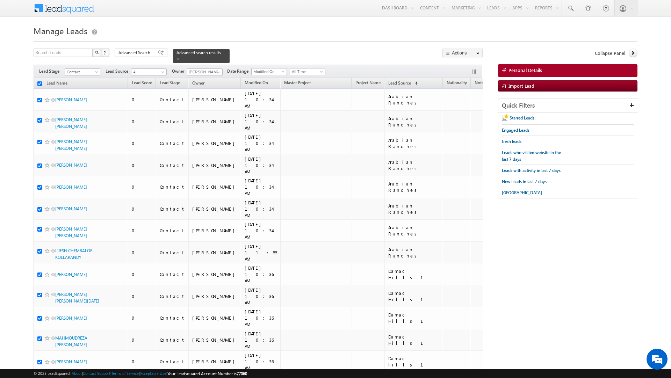
checkbox input "true"
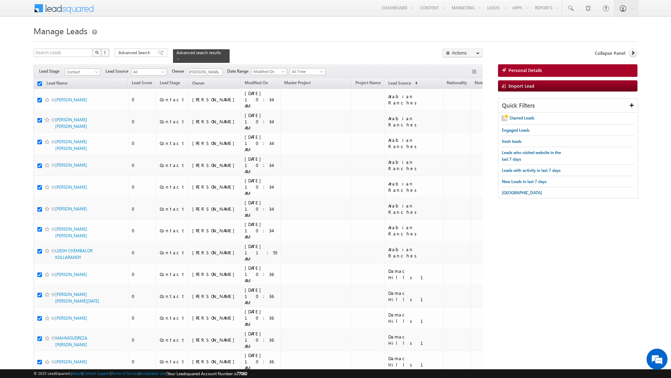
checkbox input "true"
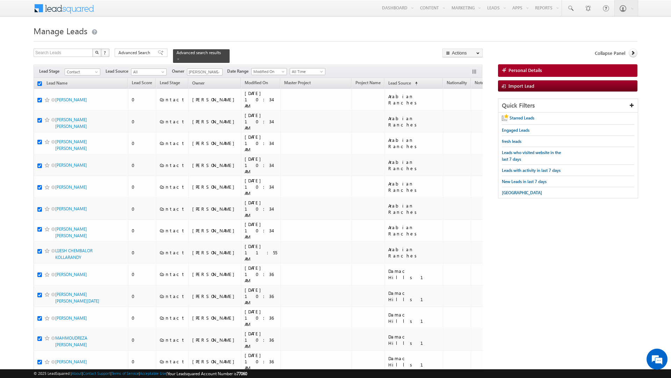
checkbox input "true"
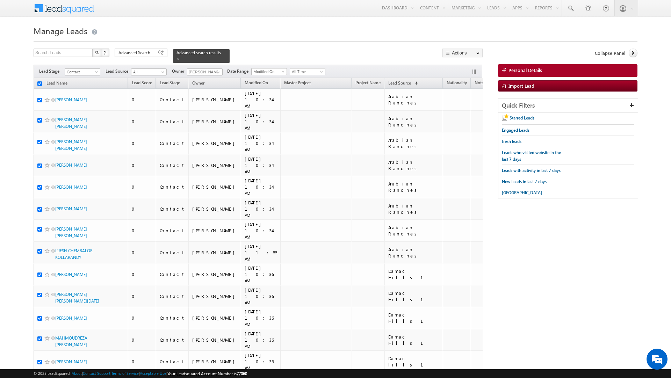
checkbox input "true"
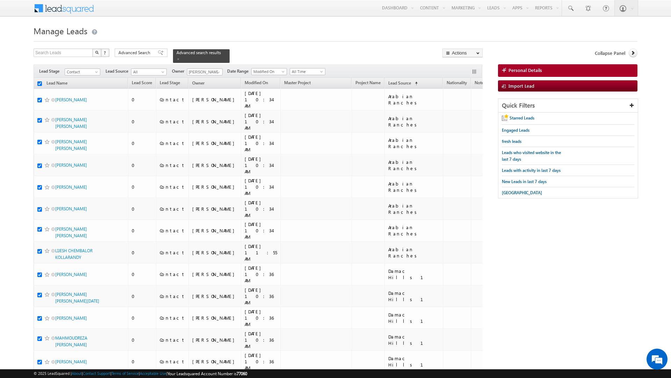
checkbox input "true"
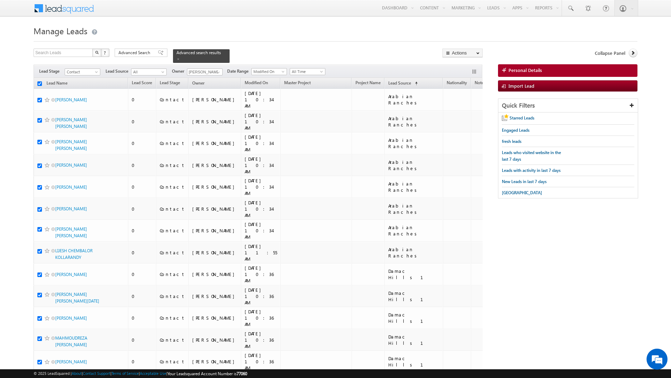
checkbox input "true"
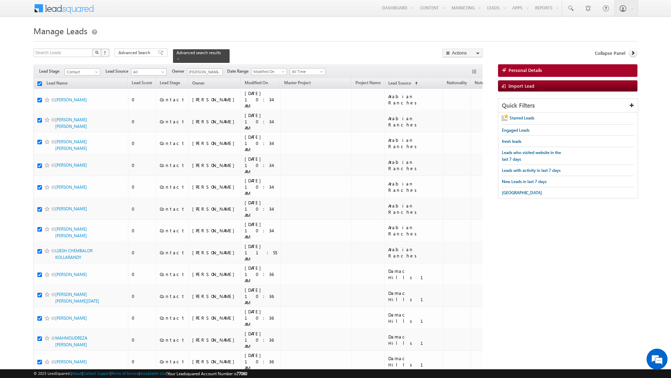
checkbox input "true"
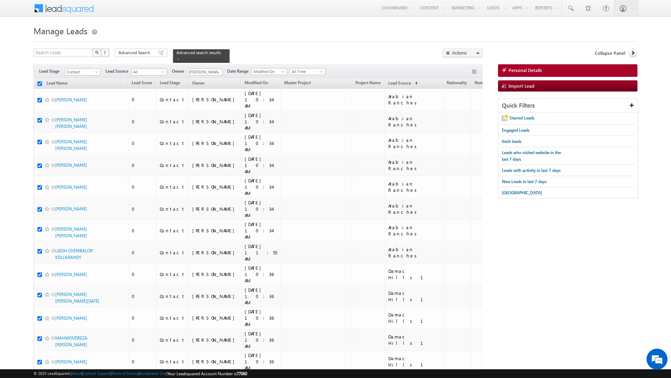
checkbox input "true"
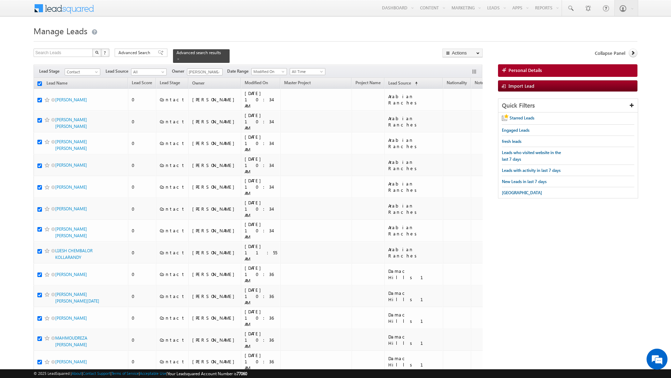
checkbox input "true"
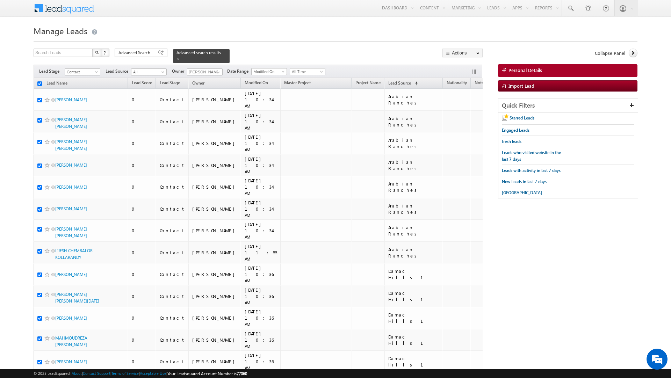
checkbox input "true"
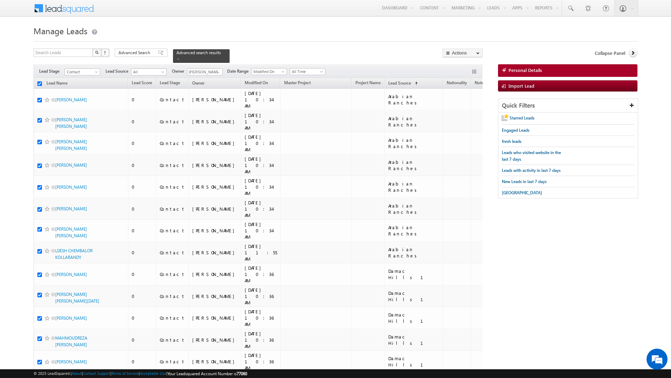
checkbox input "true"
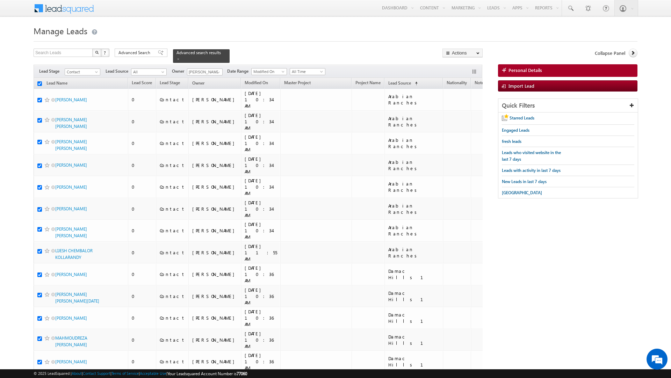
checkbox input "true"
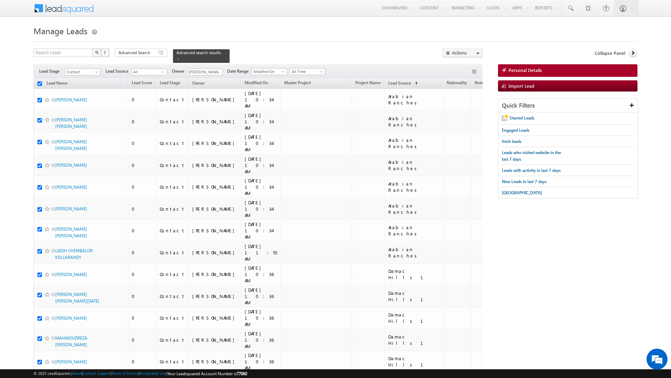
checkbox input "true"
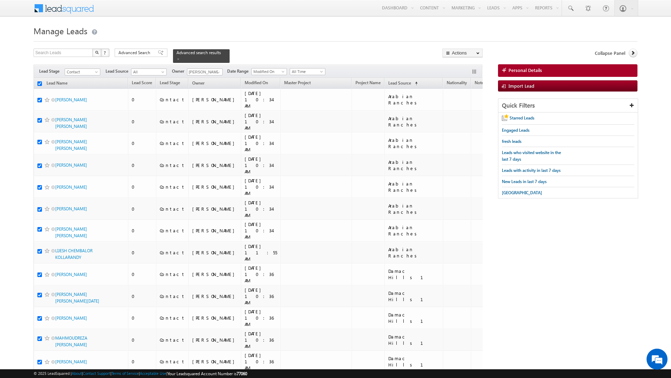
checkbox input "true"
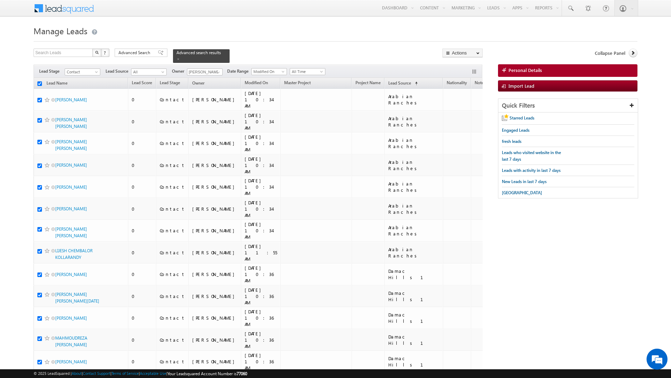
checkbox input "true"
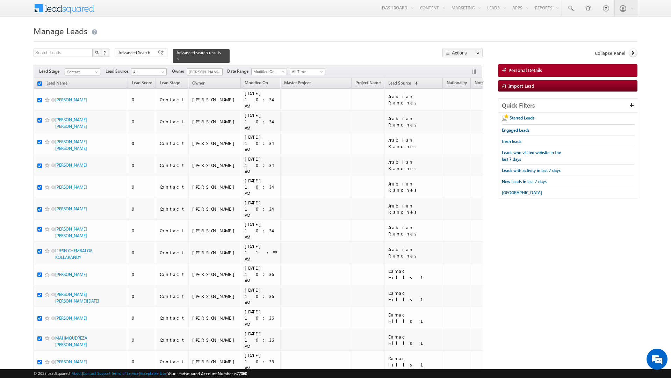
checkbox input "true"
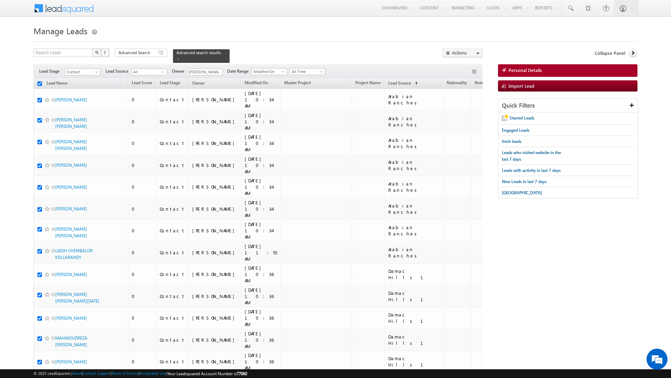
checkbox input "true"
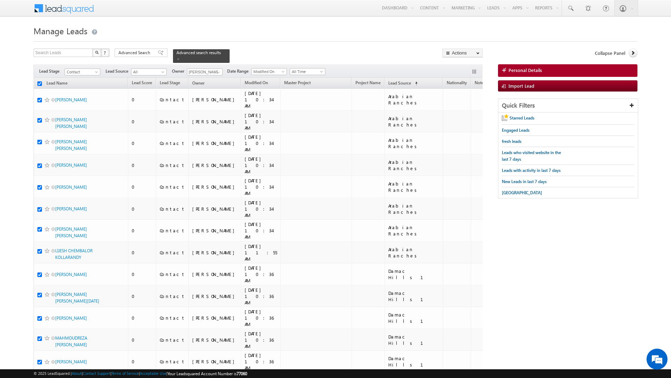
checkbox input "true"
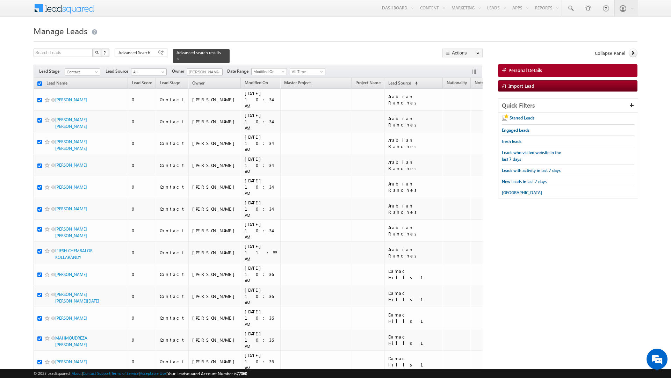
checkbox input "true"
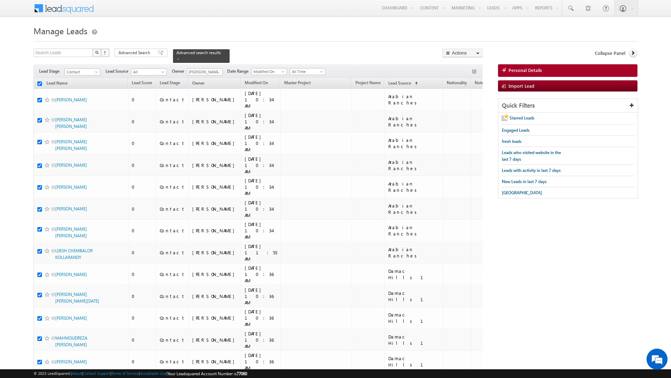
checkbox input "true"
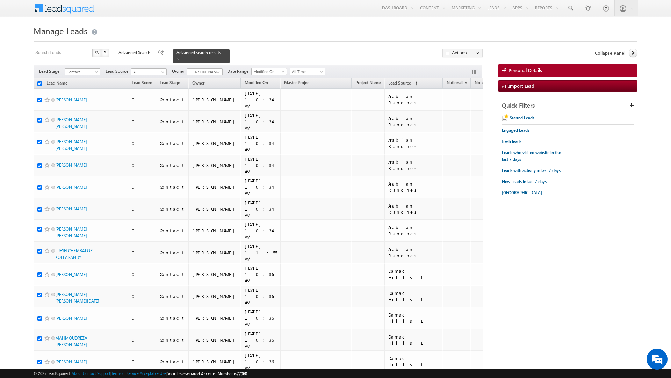
checkbox input "true"
click at [463, 113] on link "Change Owner" at bounding box center [463, 113] width 40 height 8
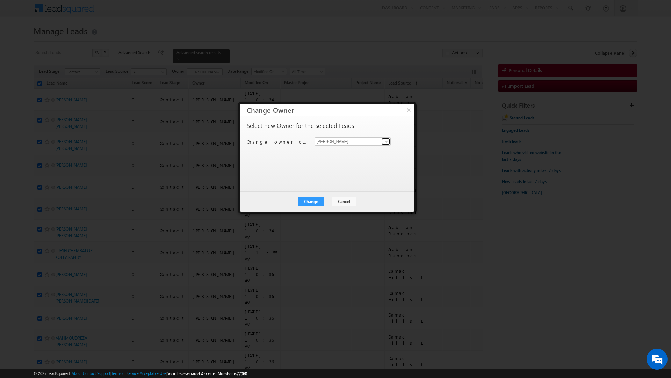
click at [383, 140] on link at bounding box center [385, 141] width 9 height 7
click at [358, 204] on span "[PERSON_NAME][EMAIL_ADDRESS][DOMAIN_NAME]" at bounding box center [349, 203] width 63 height 5
click at [311, 201] on button "Change" at bounding box center [311, 202] width 27 height 10
click at [328, 201] on button "Close" at bounding box center [328, 202] width 22 height 10
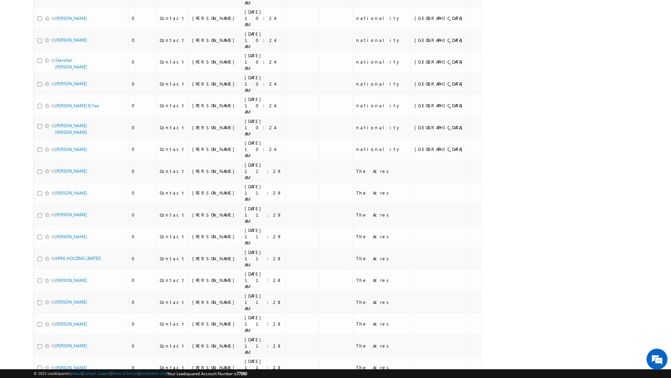
scroll to position [0, 0]
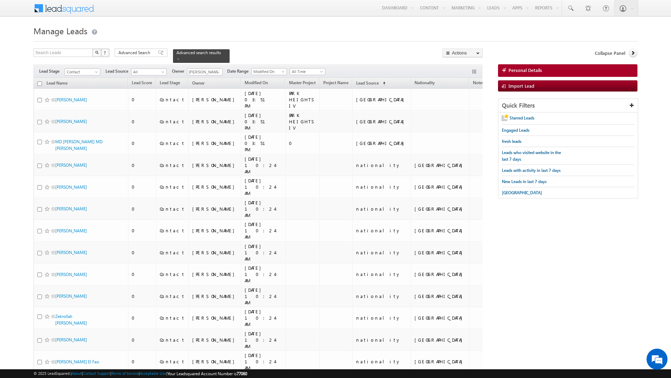
click at [39, 85] on input "checkbox" at bounding box center [39, 83] width 5 height 5
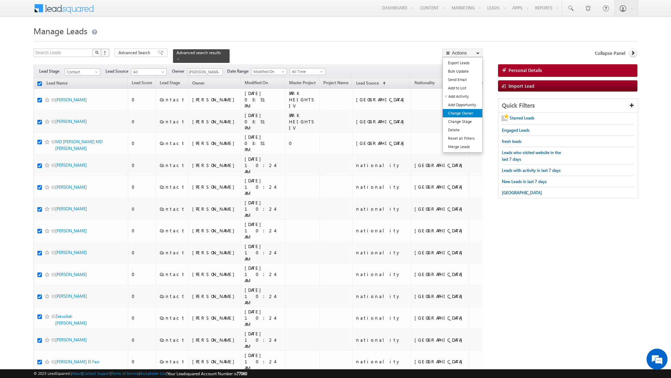
click at [464, 112] on link "Change Owner" at bounding box center [463, 113] width 40 height 8
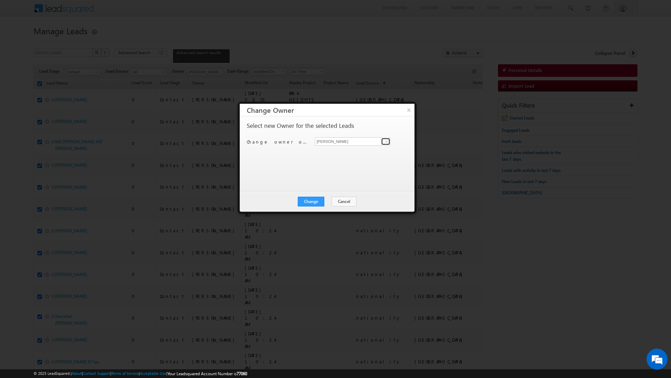
click at [386, 143] on span at bounding box center [387, 142] width 6 height 6
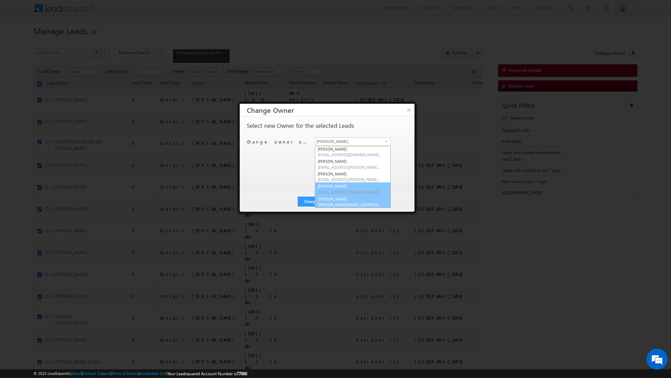
scroll to position [38, 0]
click at [356, 200] on link "[PERSON_NAME] [PERSON_NAME][EMAIL_ADDRESS][DOMAIN_NAME]" at bounding box center [353, 201] width 76 height 13
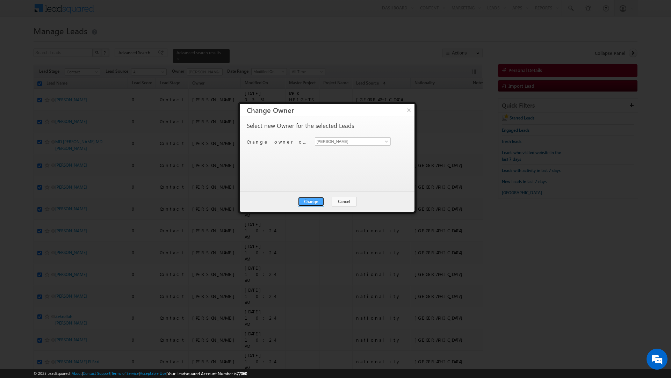
click at [310, 201] on button "Change" at bounding box center [311, 202] width 27 height 10
click at [322, 200] on button "Close" at bounding box center [328, 202] width 22 height 10
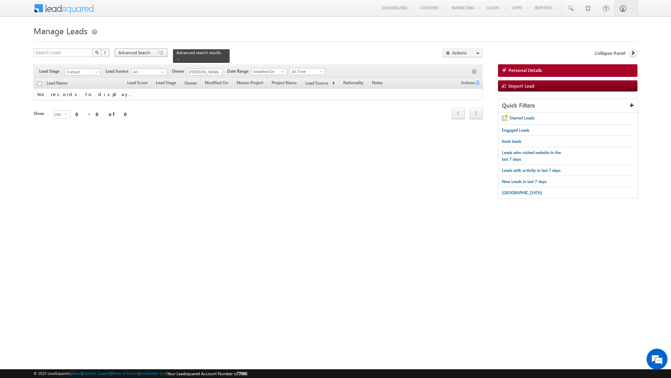
click at [151, 53] on span "Advanced Search" at bounding box center [136, 53] width 34 height 6
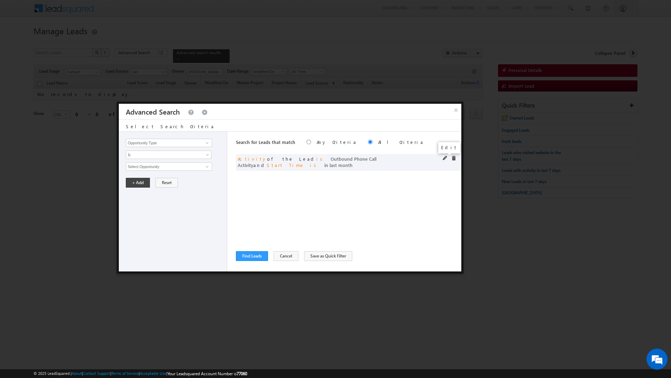
click at [444, 157] on span at bounding box center [445, 158] width 5 height 5
click at [158, 200] on link "Last Month" at bounding box center [169, 202] width 86 height 8
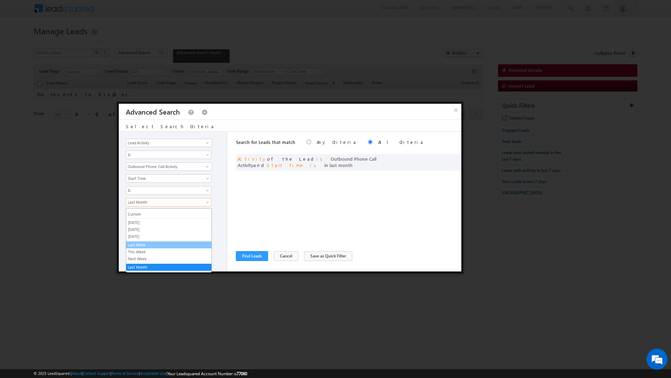
scroll to position [50, 0]
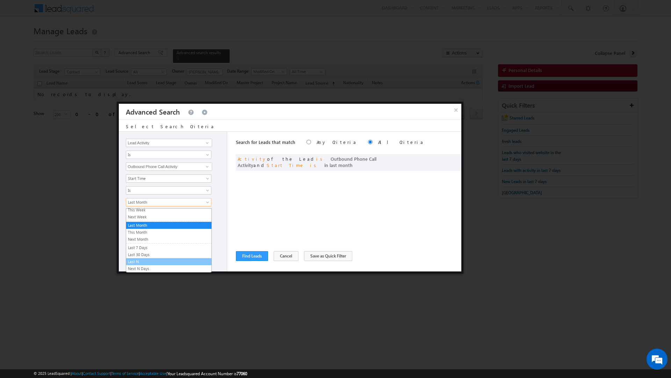
click at [150, 260] on link "Last N" at bounding box center [168, 262] width 85 height 6
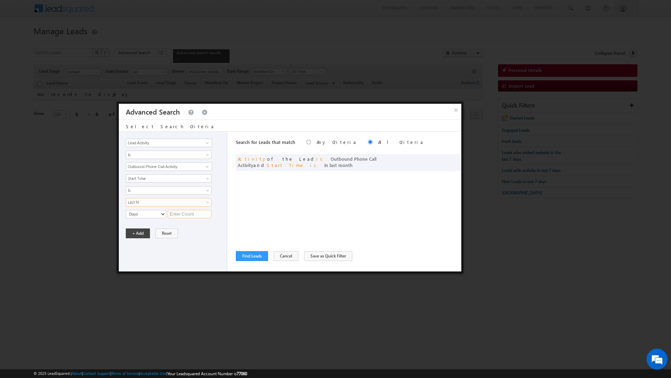
click at [191, 217] on input "text" at bounding box center [190, 214] width 44 height 8
click at [140, 236] on button "+ Add" at bounding box center [138, 234] width 24 height 10
click at [251, 254] on button "Find Leads" at bounding box center [252, 256] width 32 height 10
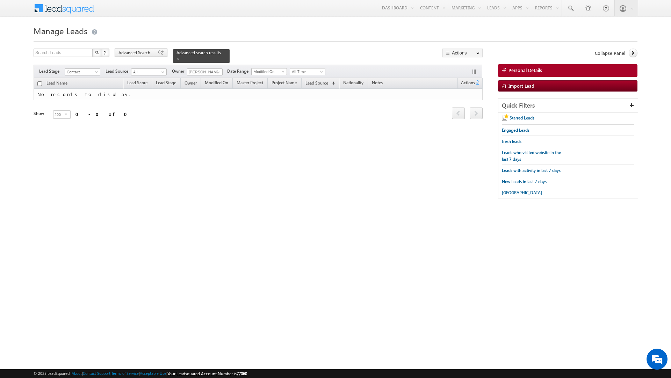
click at [158, 54] on span at bounding box center [161, 52] width 6 height 5
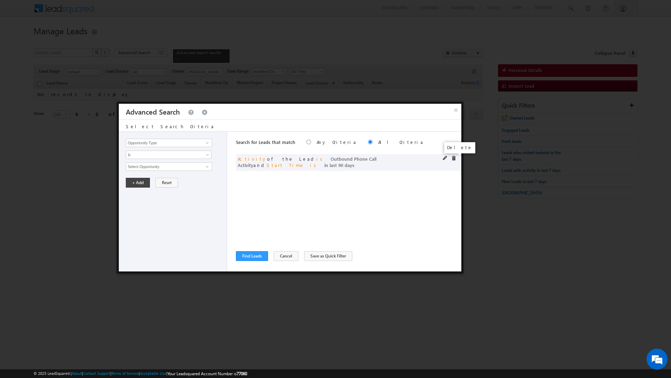
click at [453, 157] on span at bounding box center [453, 158] width 5 height 5
click at [281, 254] on button "Cancel" at bounding box center [286, 256] width 25 height 10
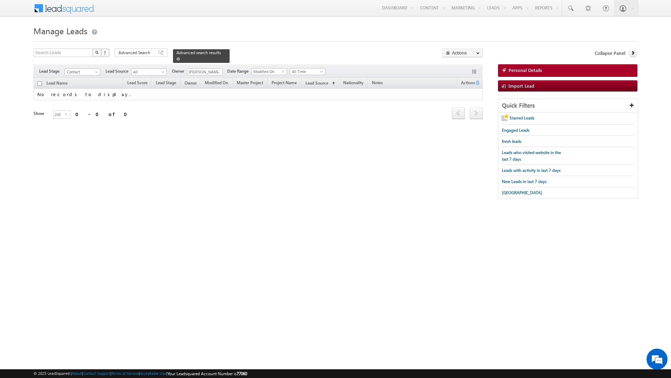
click at [177, 58] on span at bounding box center [178, 58] width 3 height 3
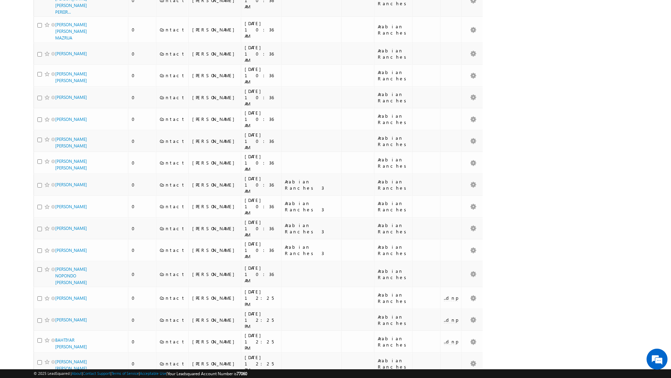
scroll to position [0, 0]
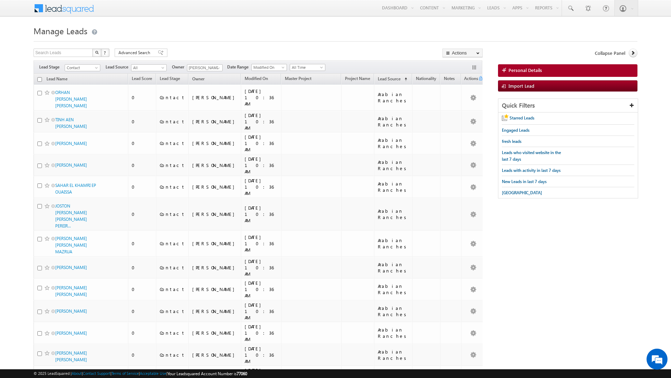
click at [39, 78] on input "checkbox" at bounding box center [39, 79] width 5 height 5
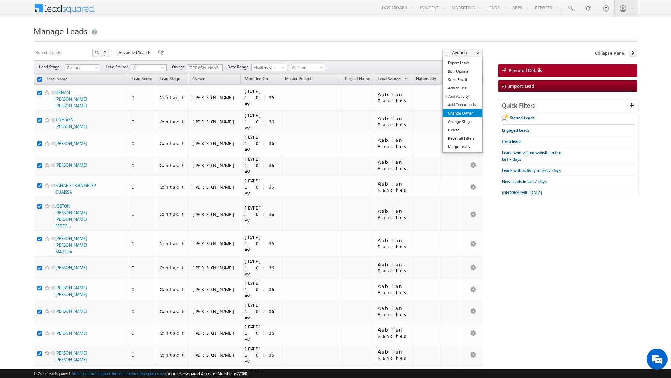
click at [460, 114] on link "Change Owner" at bounding box center [463, 113] width 40 height 8
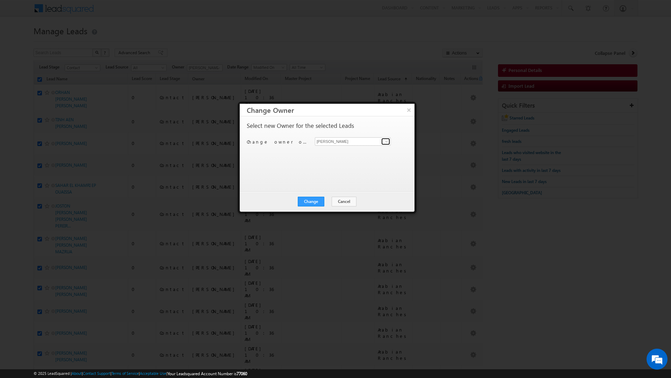
click at [388, 140] on span at bounding box center [387, 142] width 6 height 6
click at [352, 172] on span "[EMAIL_ADDRESS][PERSON_NAME][DOMAIN_NAME]" at bounding box center [349, 174] width 63 height 5
click at [316, 199] on button "Change" at bounding box center [311, 202] width 27 height 10
click at [324, 200] on button "Close" at bounding box center [328, 202] width 22 height 10
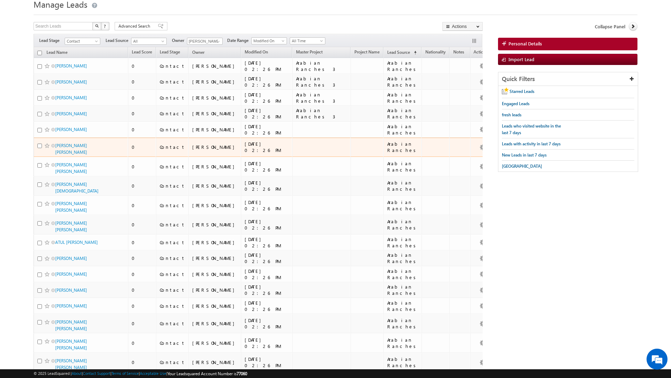
scroll to position [0, 0]
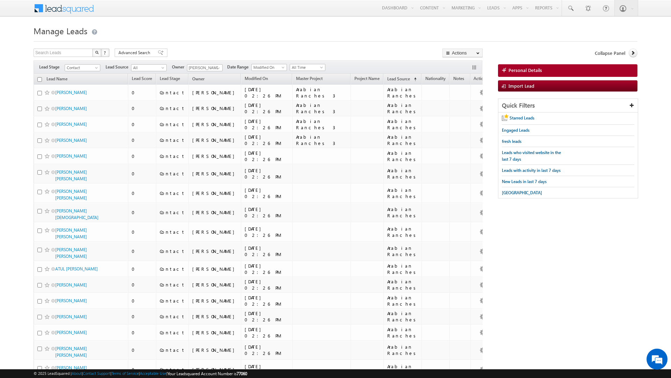
click at [39, 80] on input "checkbox" at bounding box center [39, 79] width 5 height 5
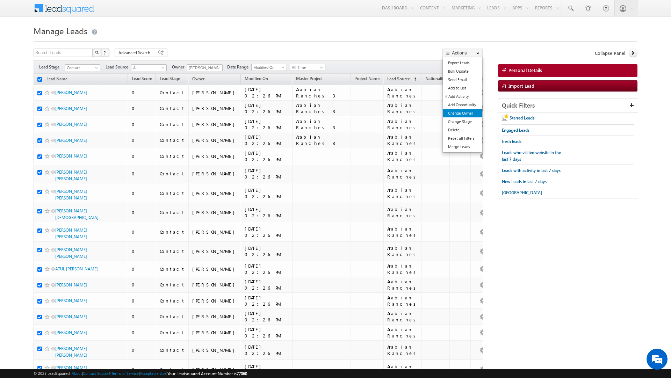
click at [465, 113] on link "Change Owner" at bounding box center [463, 113] width 40 height 8
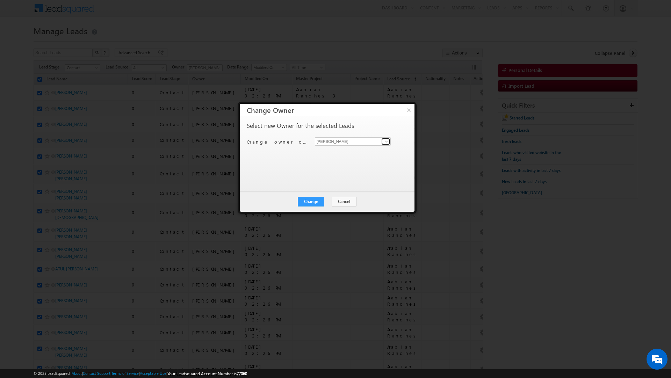
click at [383, 142] on link at bounding box center [385, 141] width 9 height 7
click at [347, 201] on span "[EMAIL_ADDRESS][PERSON_NAME][DOMAIN_NAME]" at bounding box center [349, 203] width 63 height 5
click at [314, 199] on button "Change" at bounding box center [311, 202] width 27 height 10
click at [328, 200] on button "Close" at bounding box center [328, 202] width 22 height 10
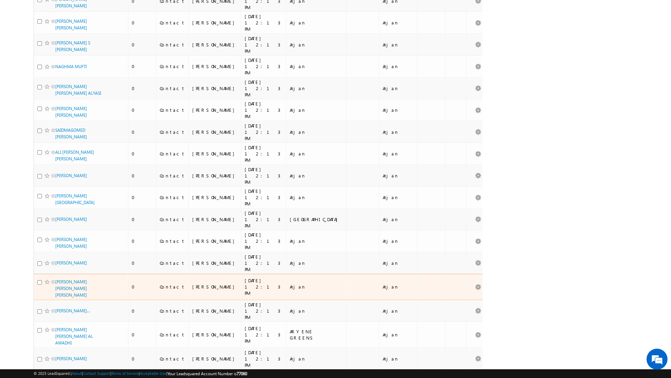
scroll to position [3592, 0]
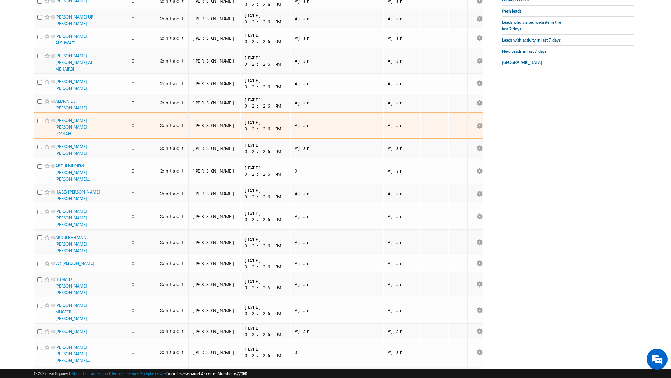
scroll to position [0, 0]
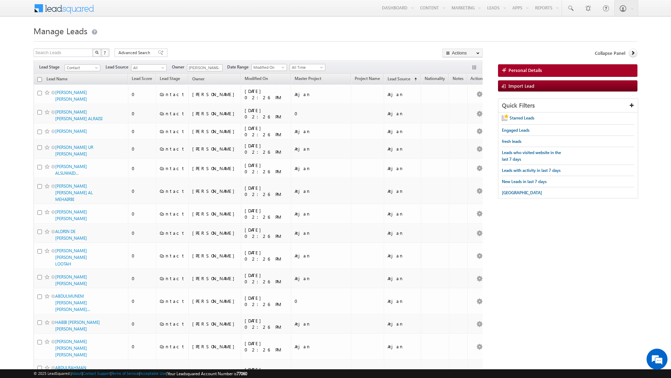
click at [38, 79] on input "checkbox" at bounding box center [39, 79] width 5 height 5
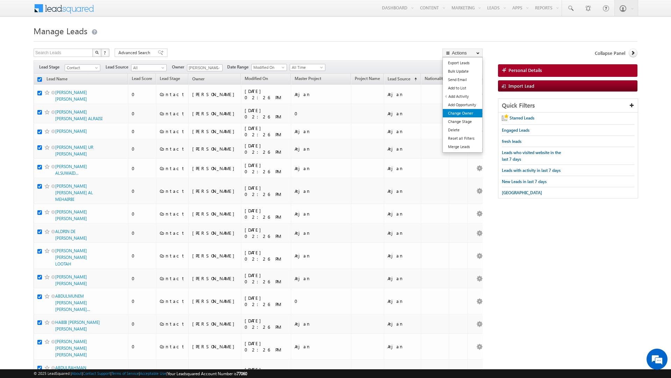
click at [461, 114] on link "Change Owner" at bounding box center [463, 113] width 40 height 8
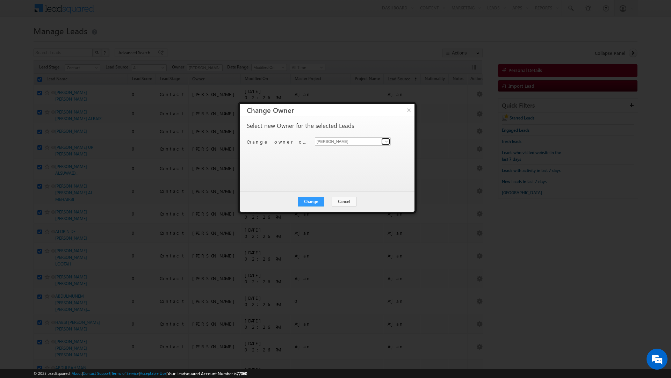
click at [385, 141] on span at bounding box center [387, 142] width 6 height 6
click at [349, 200] on link "Rahul Rajpurohit rahul.rajpurohit@indglobal.ae" at bounding box center [353, 201] width 76 height 13
click at [308, 205] on button "Change" at bounding box center [311, 202] width 27 height 10
click at [325, 204] on button "Close" at bounding box center [328, 202] width 22 height 10
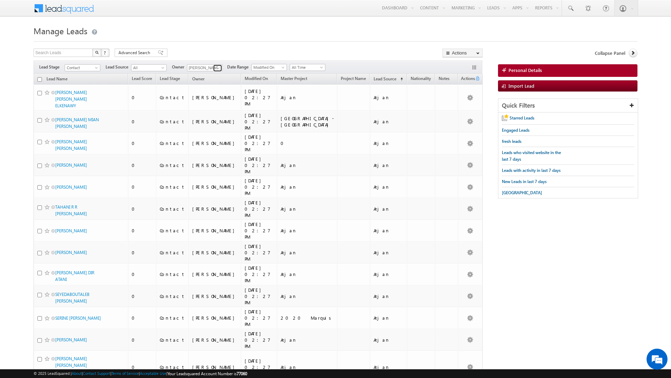
click at [219, 71] on span at bounding box center [219, 68] width 6 height 6
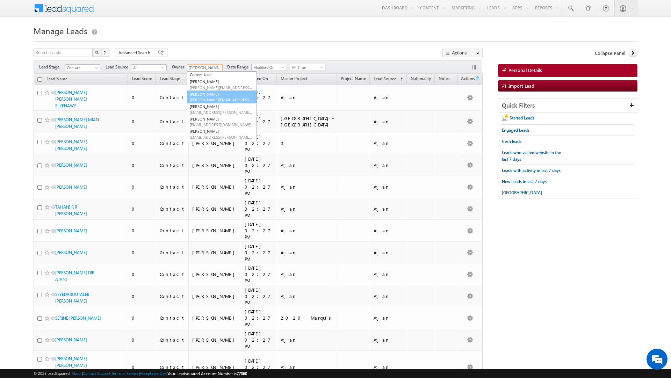
click at [214, 99] on span "[PERSON_NAME][EMAIL_ADDRESS][DOMAIN_NAME]" at bounding box center [221, 99] width 63 height 5
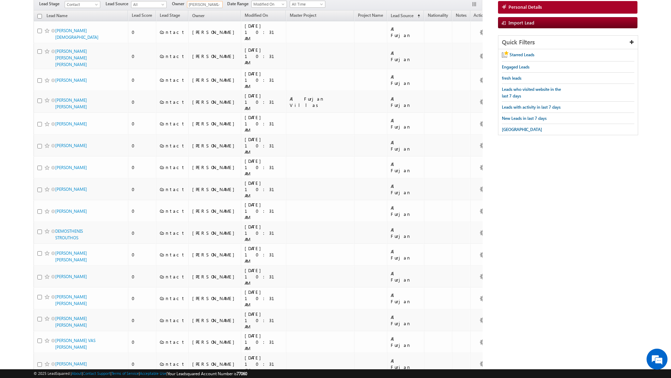
scroll to position [0, 0]
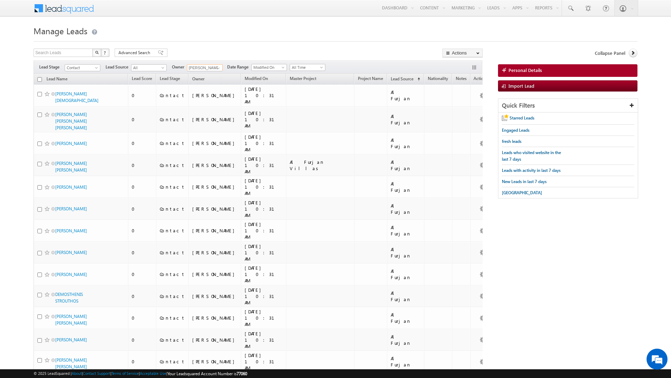
click at [40, 80] on input "checkbox" at bounding box center [39, 79] width 5 height 5
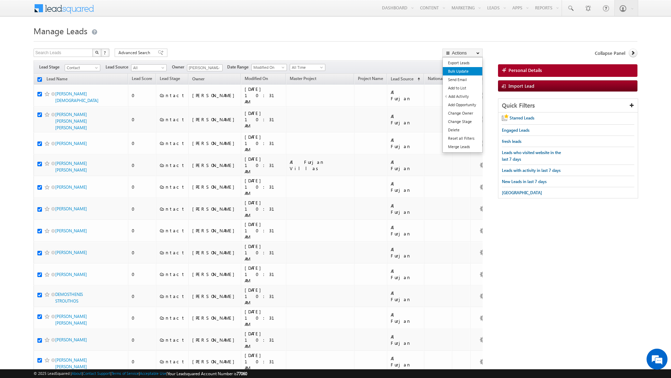
click at [454, 72] on link "Bulk Update" at bounding box center [463, 71] width 40 height 8
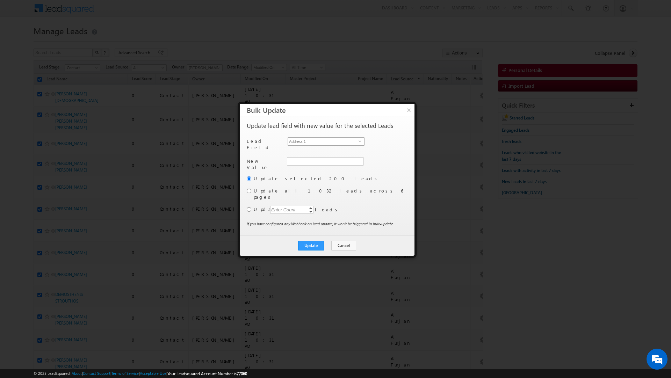
click at [300, 142] on span "Address 1" at bounding box center [323, 142] width 71 height 8
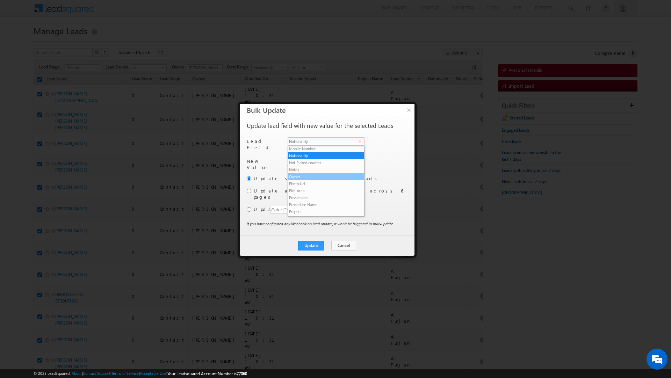
click at [294, 173] on li "Owner" at bounding box center [326, 176] width 76 height 7
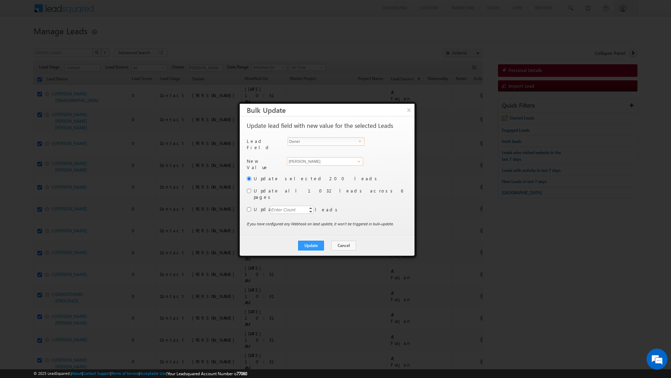
click at [308, 158] on input "[PERSON_NAME]" at bounding box center [325, 161] width 76 height 8
click at [311, 169] on link "[PERSON_NAME] [PERSON_NAME][EMAIL_ADDRESS][DOMAIN_NAME]" at bounding box center [325, 172] width 76 height 13
click at [249, 189] on input "radio" at bounding box center [249, 191] width 5 height 5
click at [308, 241] on button "Update" at bounding box center [311, 246] width 26 height 10
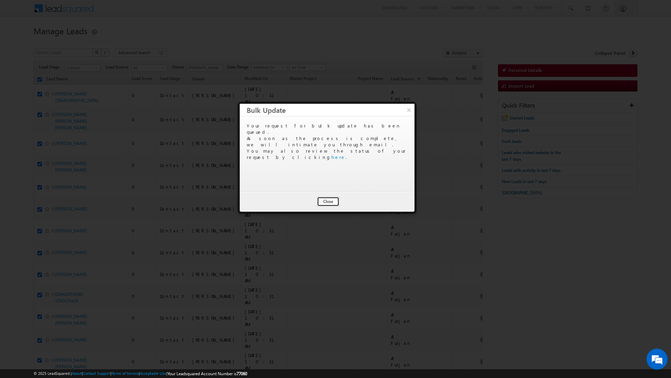
click at [328, 202] on button "Close" at bounding box center [328, 202] width 22 height 10
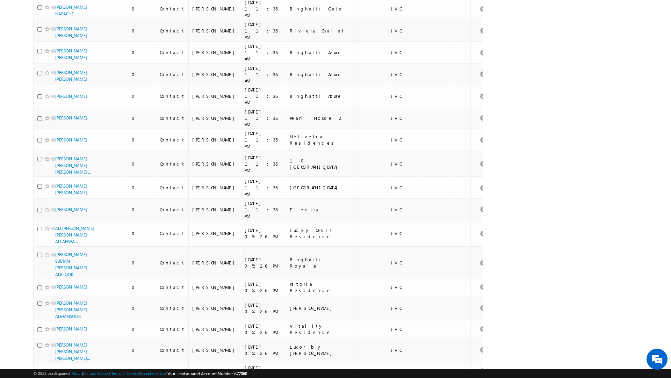
scroll to position [3487, 0]
